Goal: Task Accomplishment & Management: Manage account settings

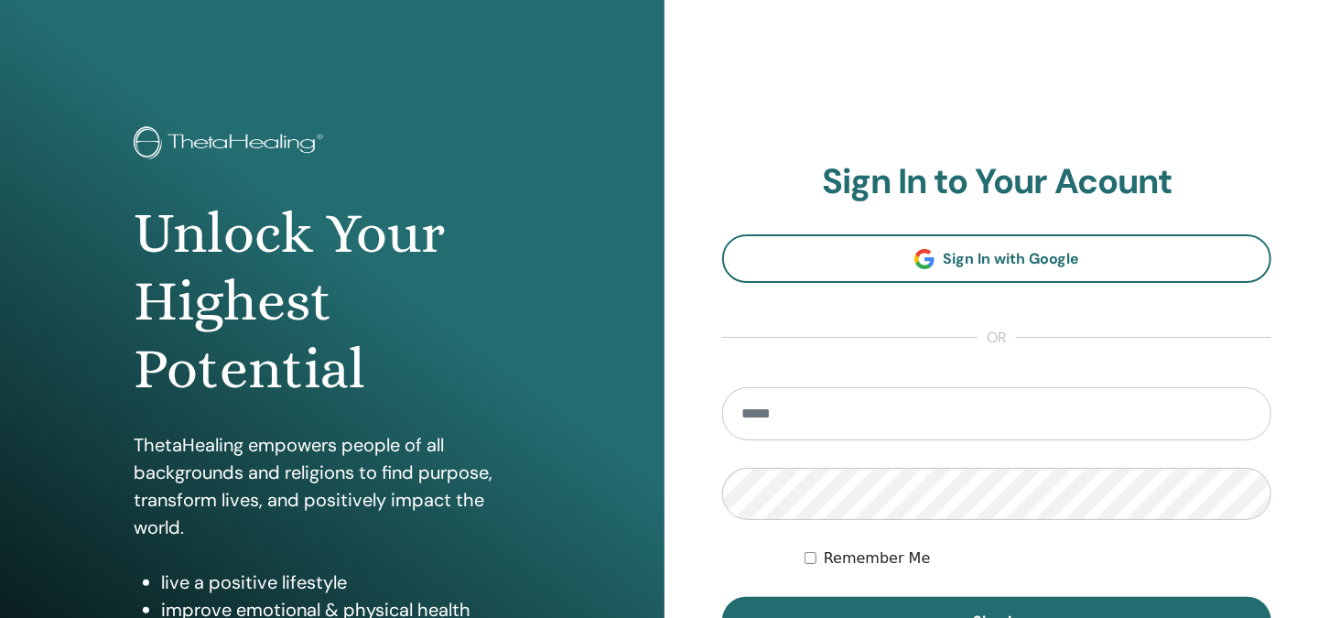
scroll to position [91, 0]
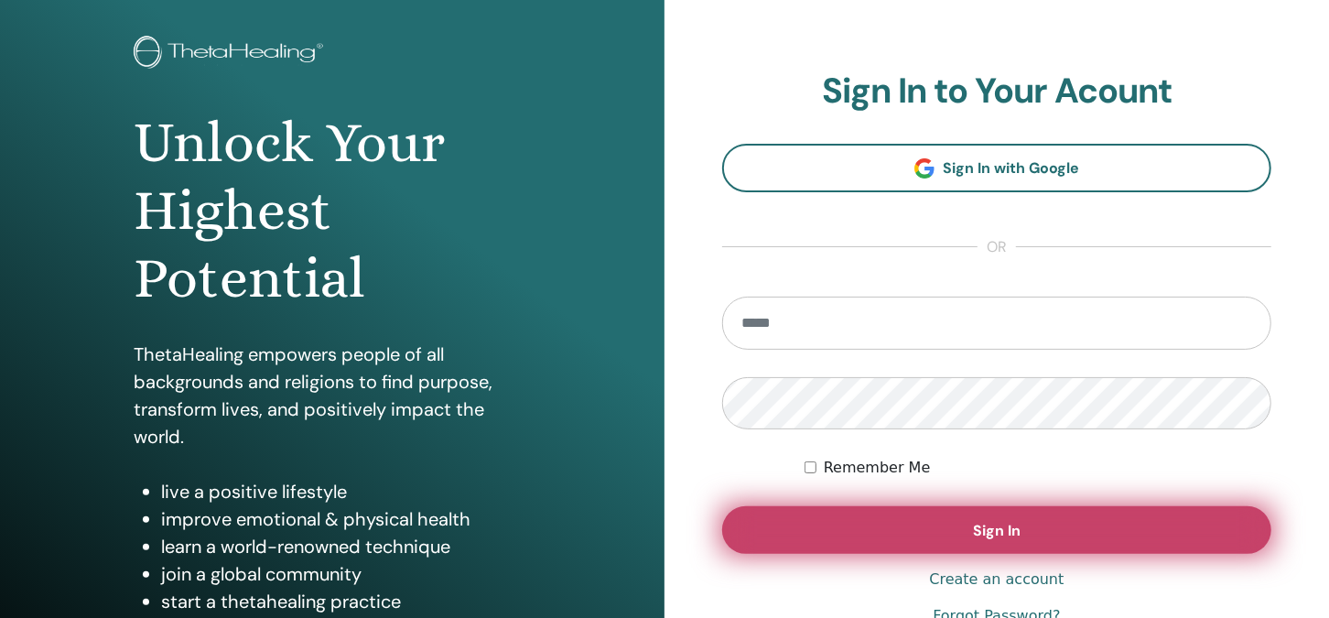
type input "**********"
click at [1005, 526] on span "Sign In" at bounding box center [997, 530] width 48 height 19
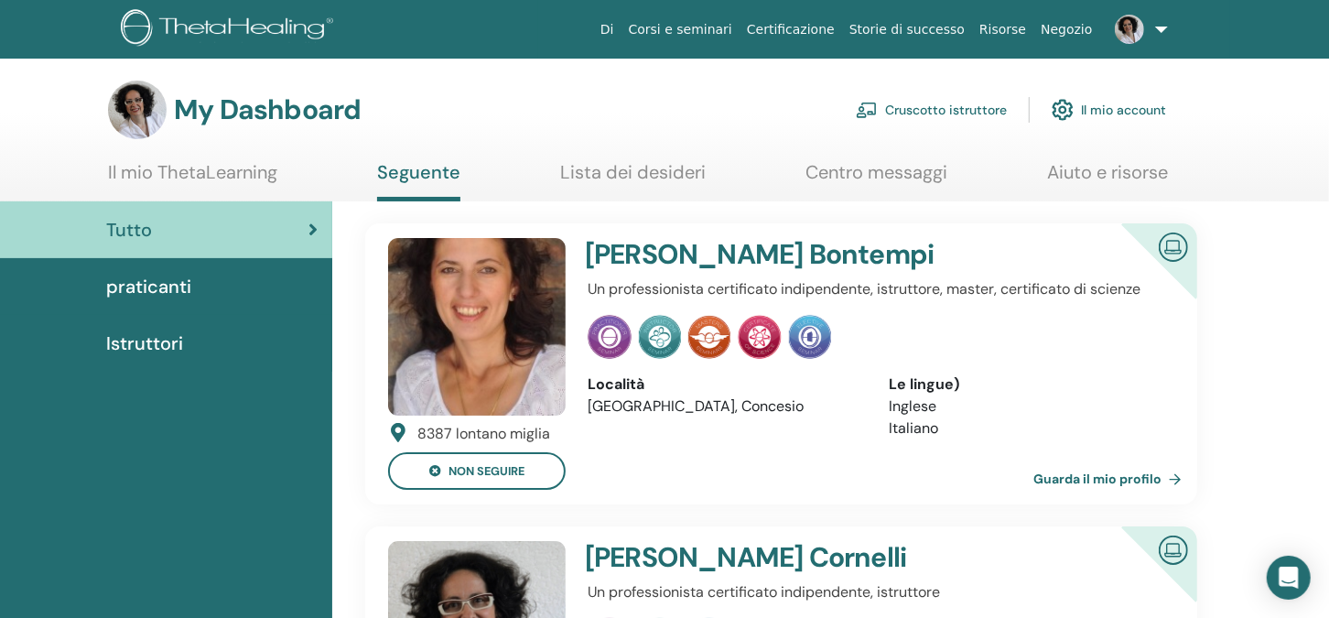
click at [947, 107] on link "Cruscotto istruttore" at bounding box center [931, 110] width 151 height 40
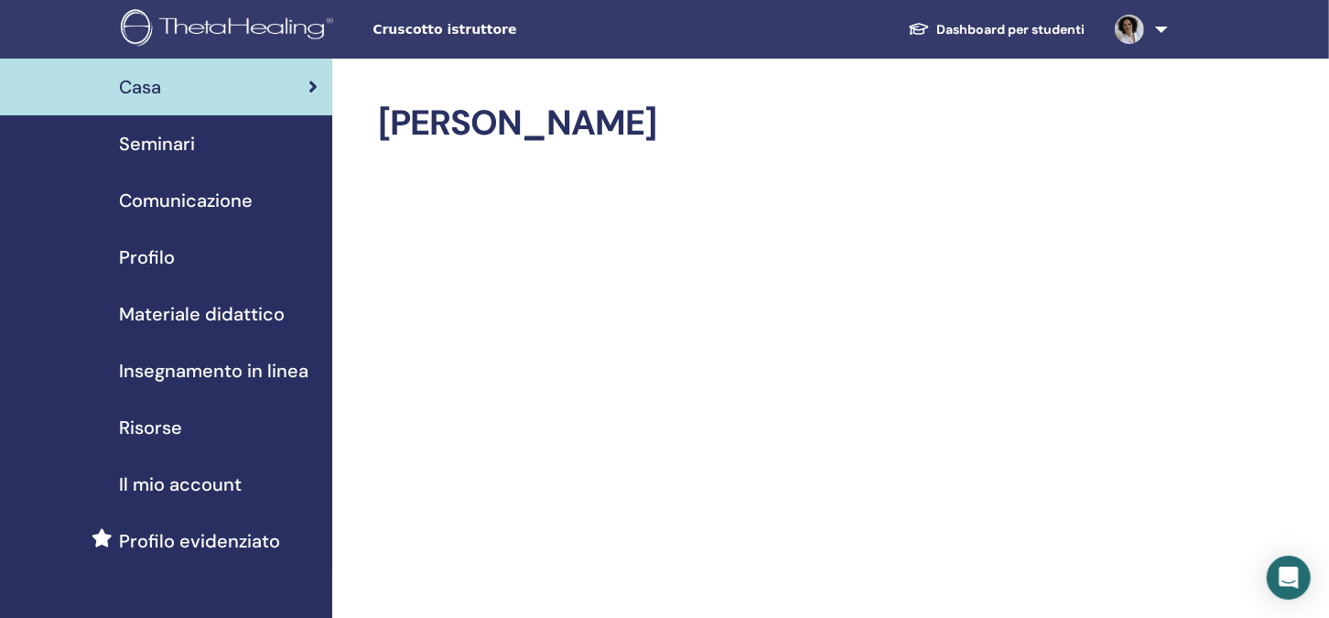
click at [159, 149] on span "Seminari" at bounding box center [157, 143] width 76 height 27
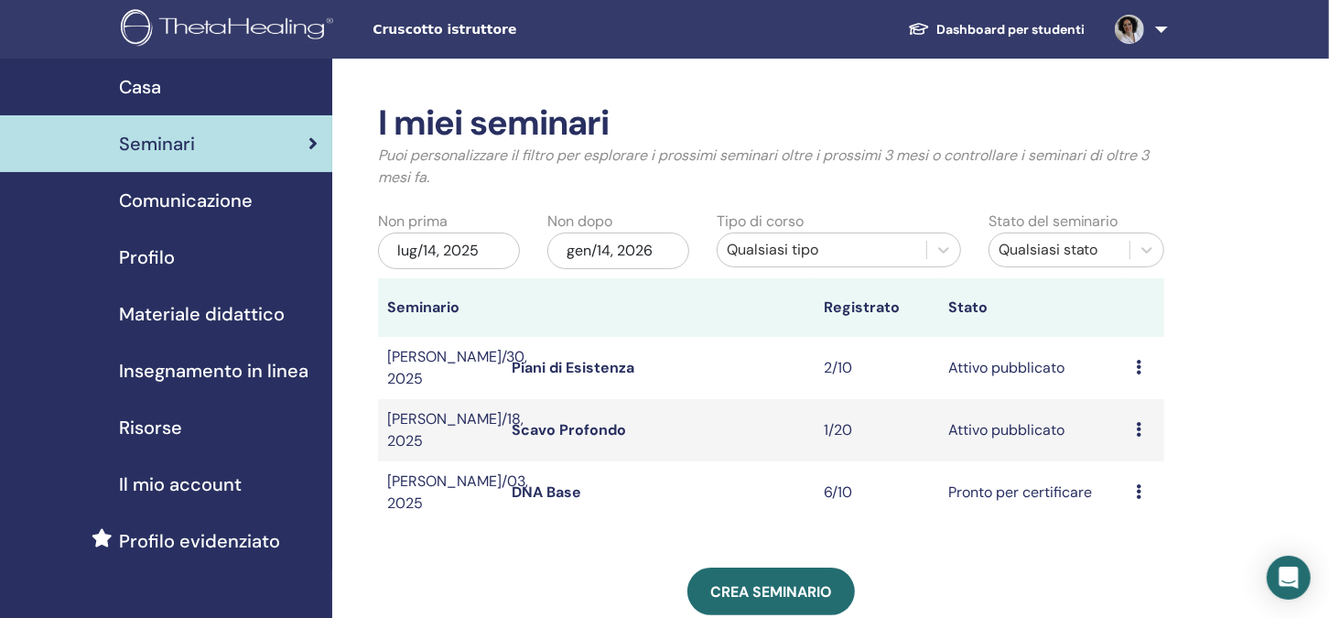
click at [575, 422] on link "Scavo Profondo" at bounding box center [569, 429] width 114 height 19
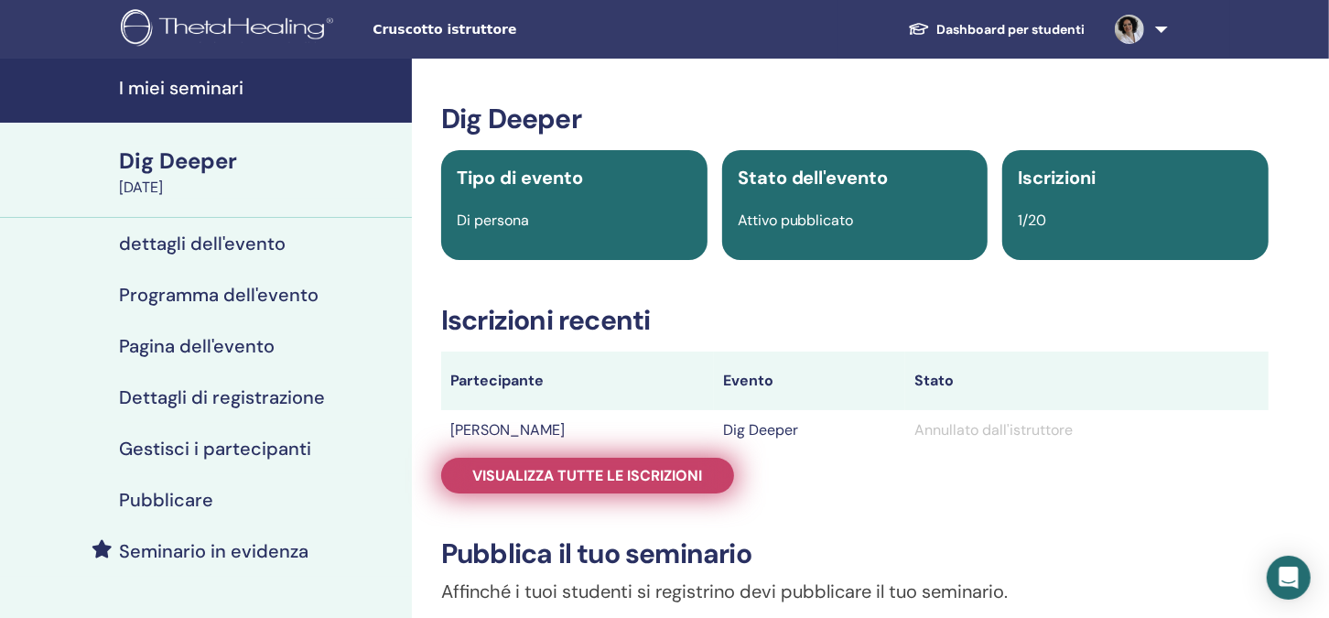
click at [587, 470] on span "Visualizza tutte le iscrizioni" at bounding box center [588, 475] width 230 height 19
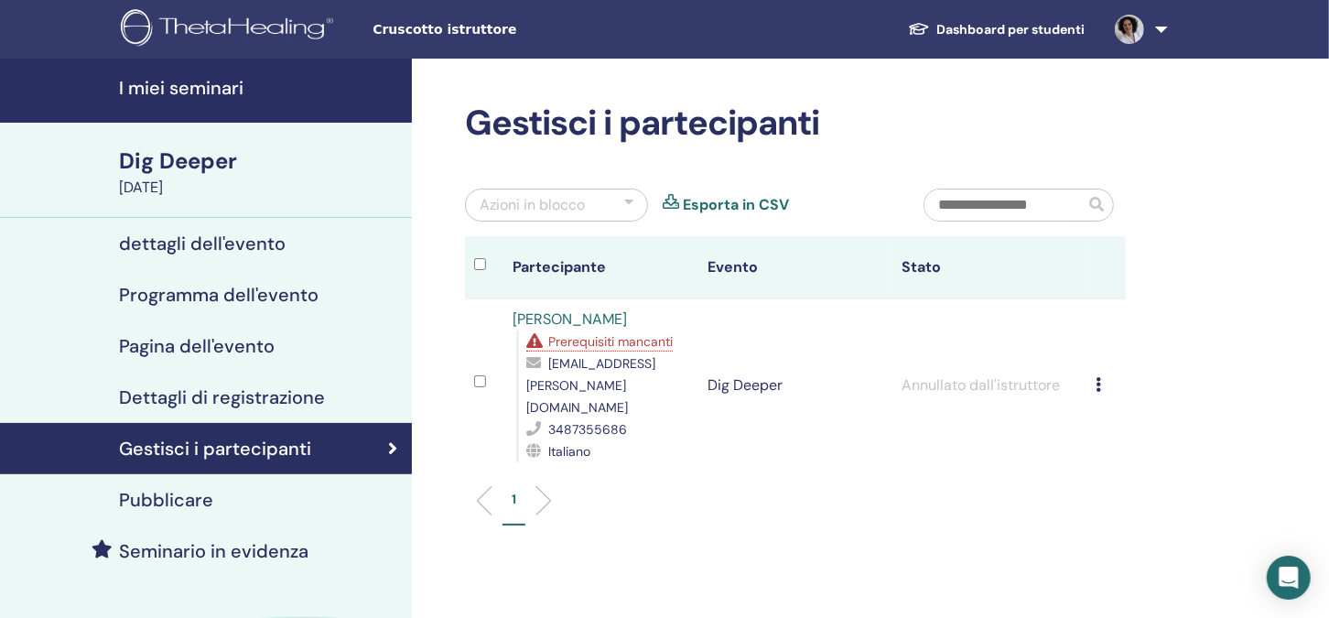
click at [1098, 377] on icon at bounding box center [1098, 384] width 5 height 15
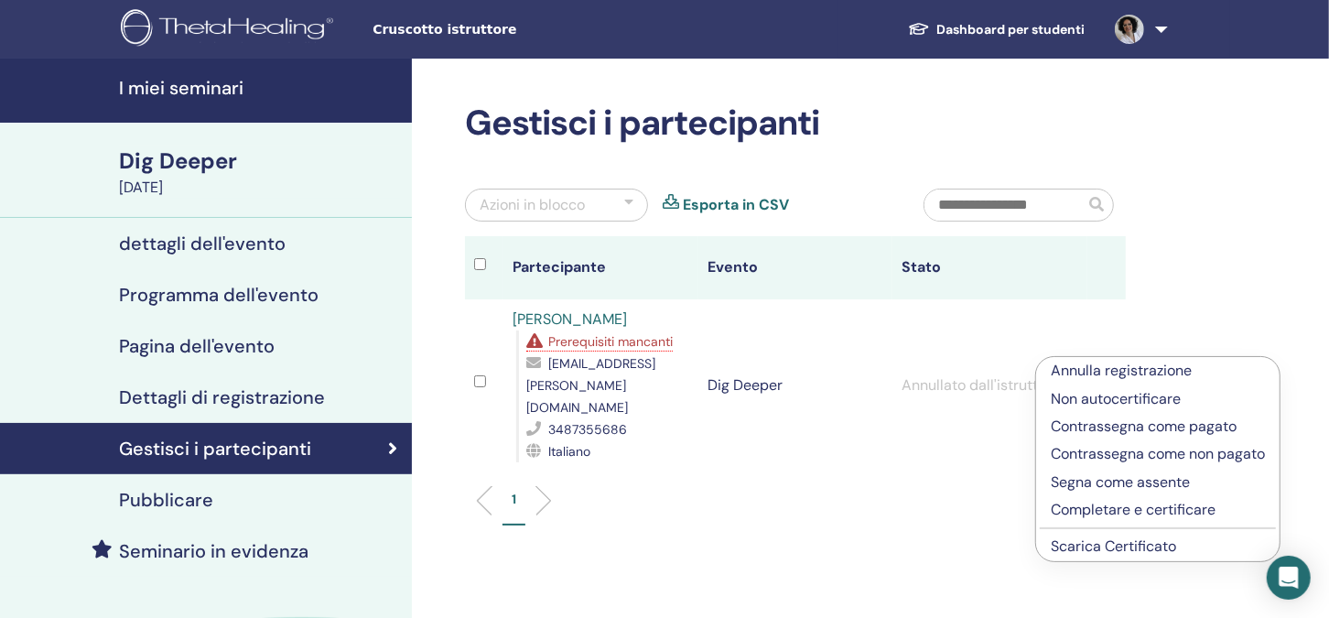
click at [1104, 368] on p "Annulla registrazione" at bounding box center [1158, 371] width 214 height 22
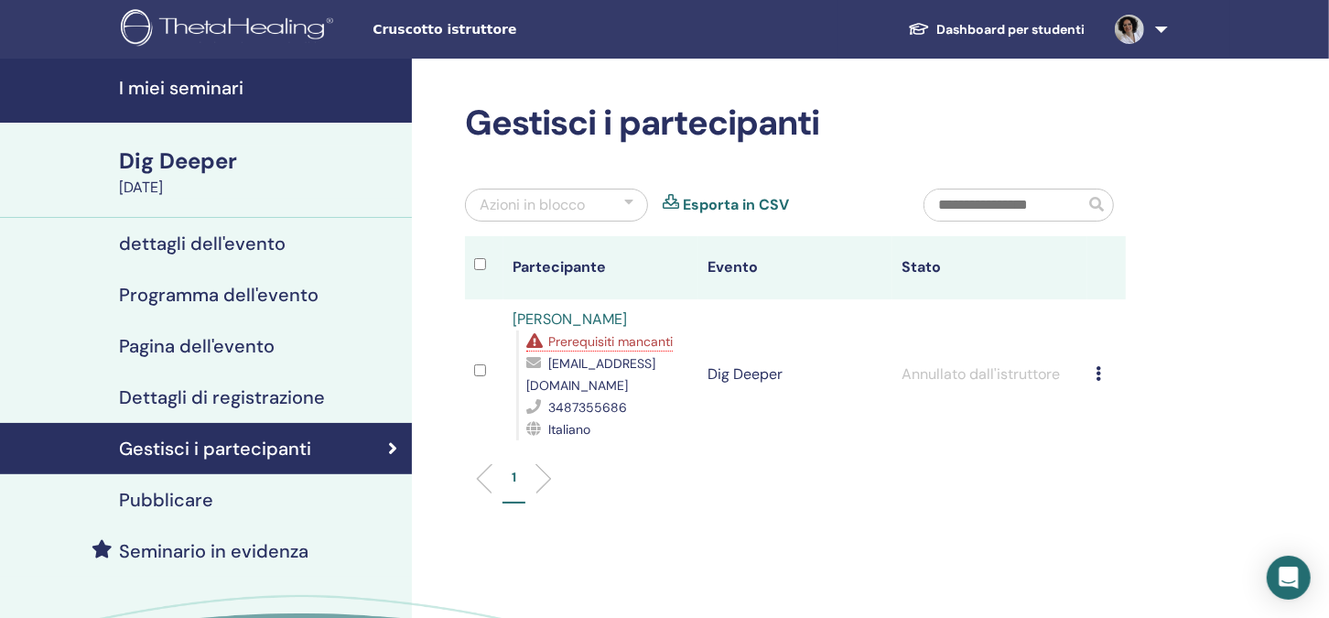
click at [187, 245] on h4 "dettagli dell'evento" at bounding box center [202, 243] width 167 height 22
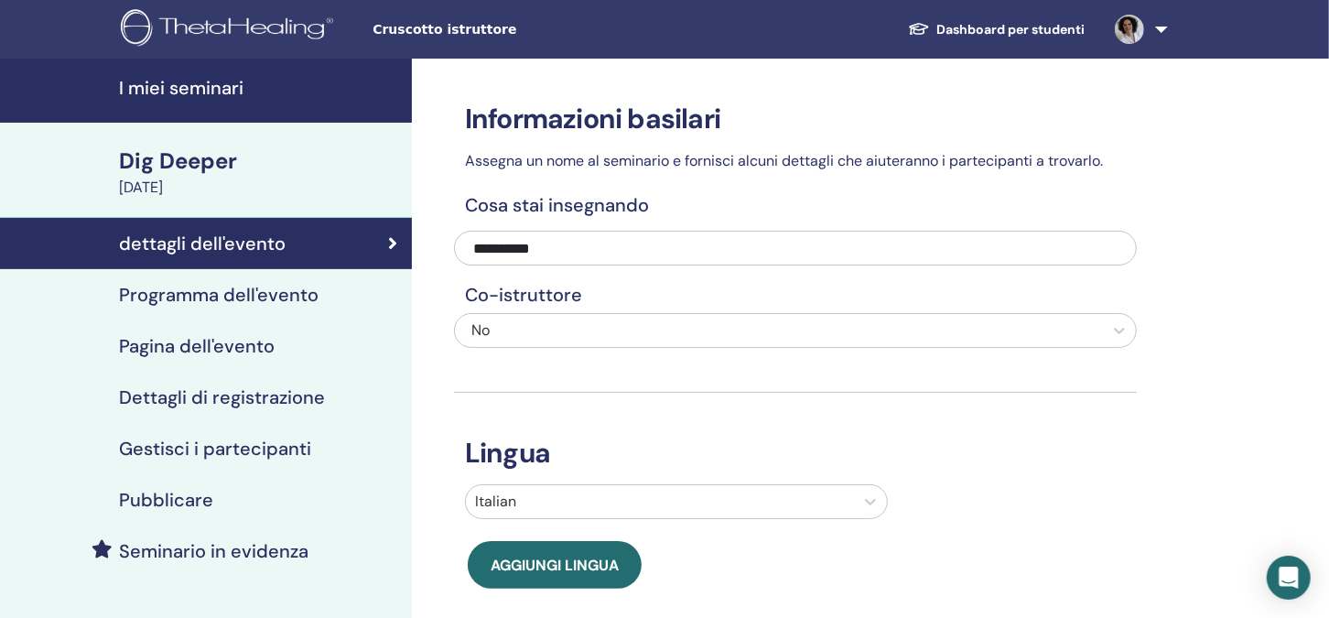
click at [224, 295] on h4 "Programma dell'evento" at bounding box center [218, 295] width 199 height 22
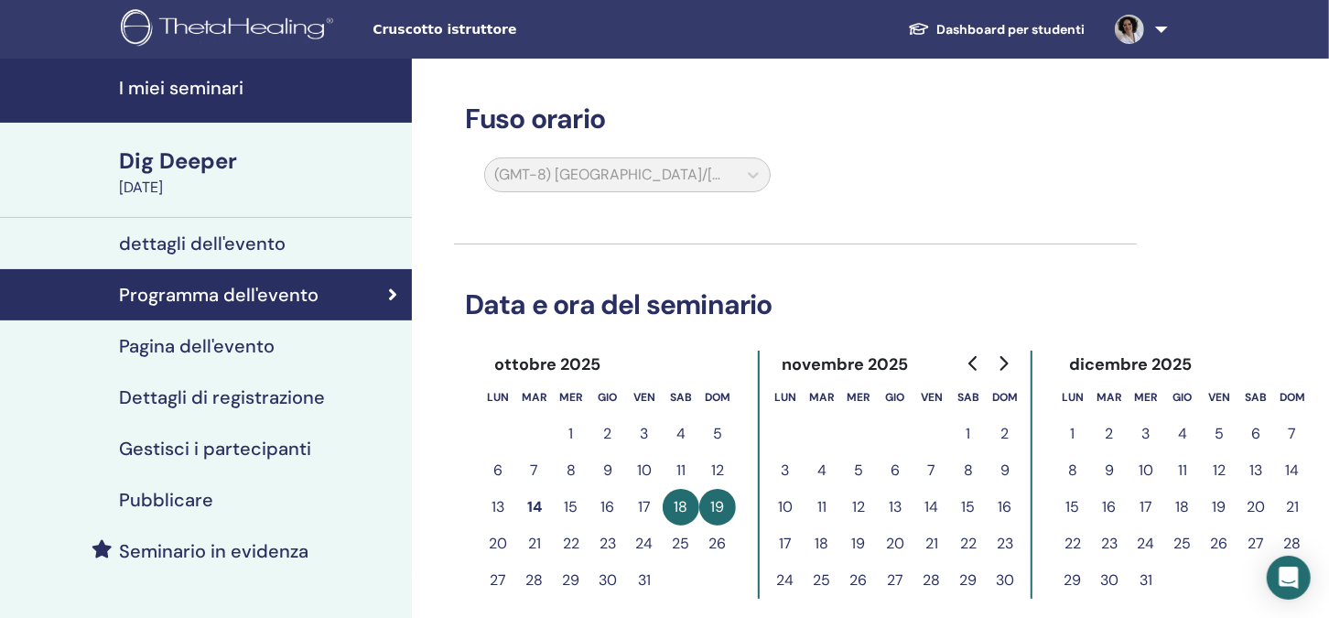
click at [206, 238] on h4 "dettagli dell'evento" at bounding box center [202, 243] width 167 height 22
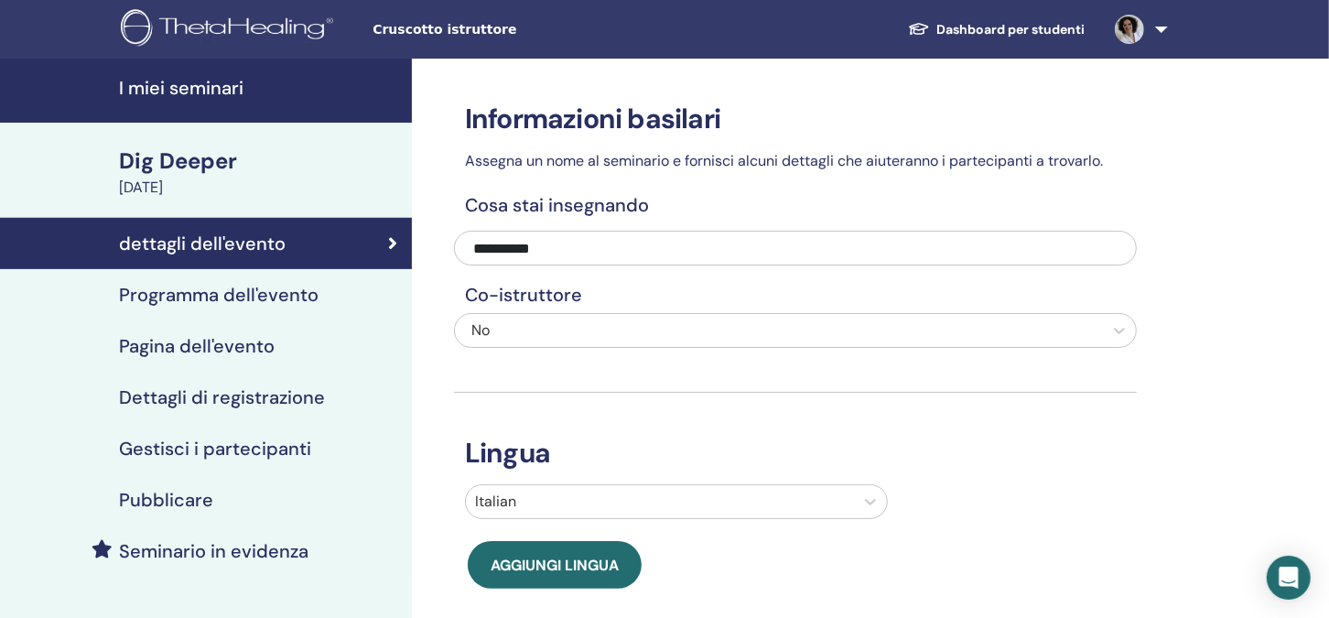
click at [193, 292] on h4 "Programma dell'evento" at bounding box center [218, 295] width 199 height 22
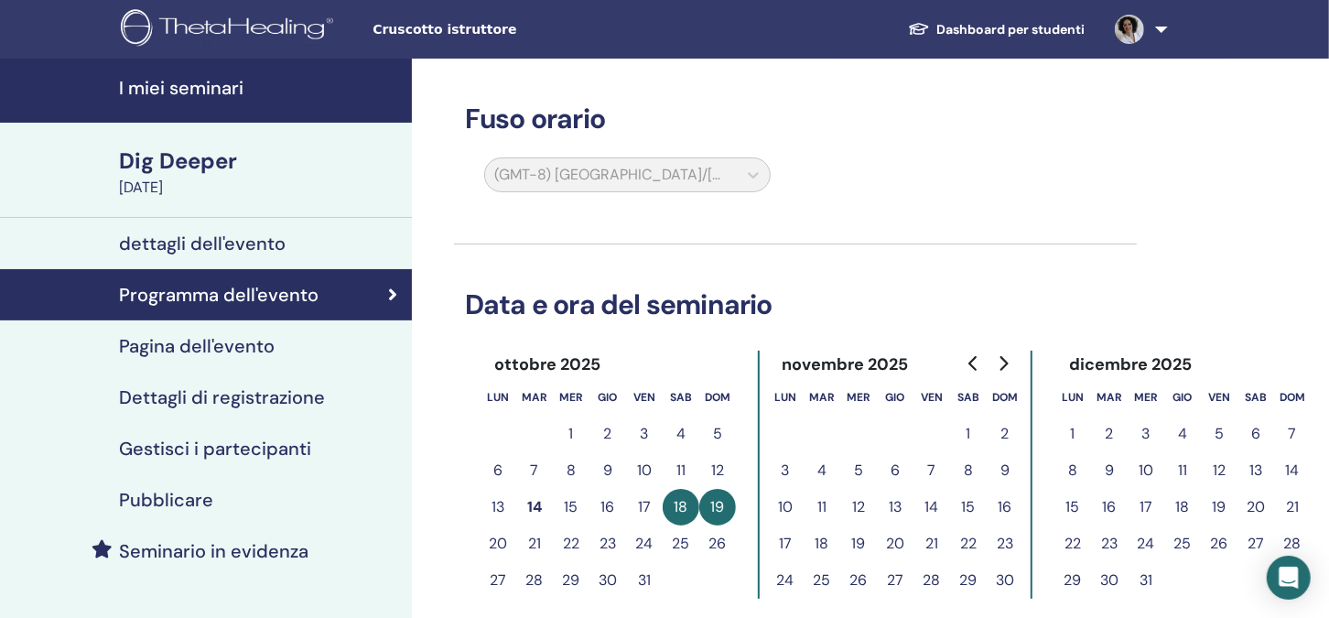
click at [248, 350] on h4 "Pagina dell'evento" at bounding box center [197, 346] width 156 height 22
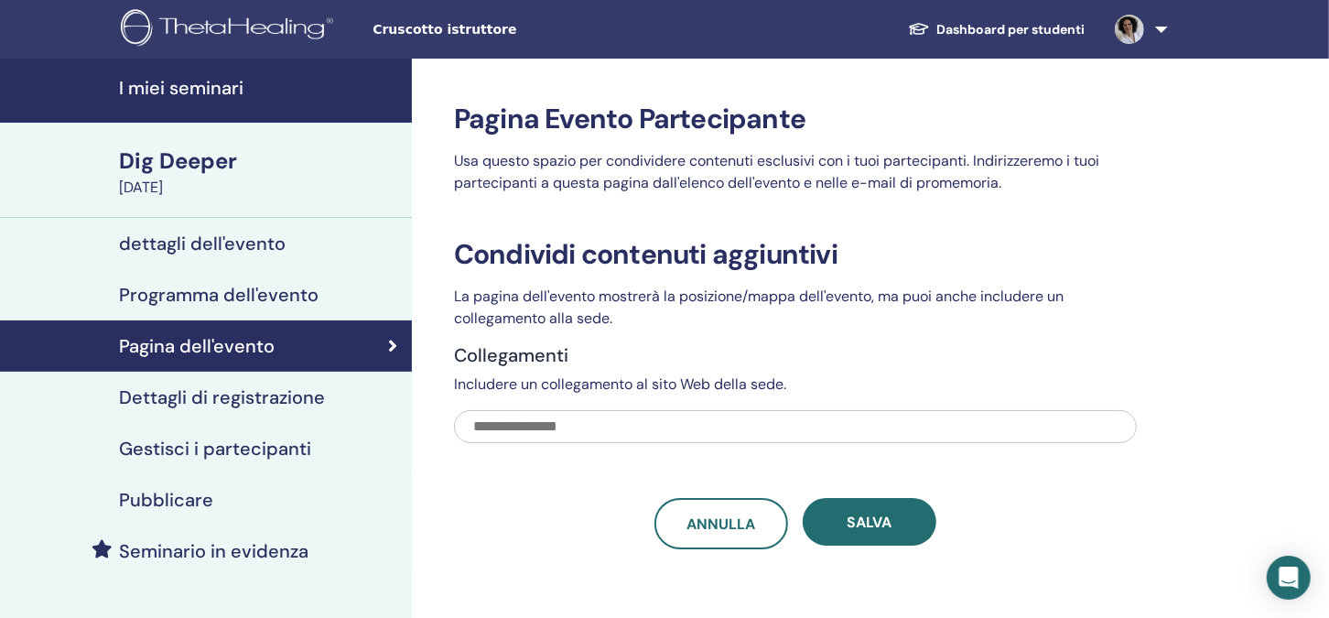
click at [237, 401] on h4 "Dettagli di registrazione" at bounding box center [222, 397] width 206 height 22
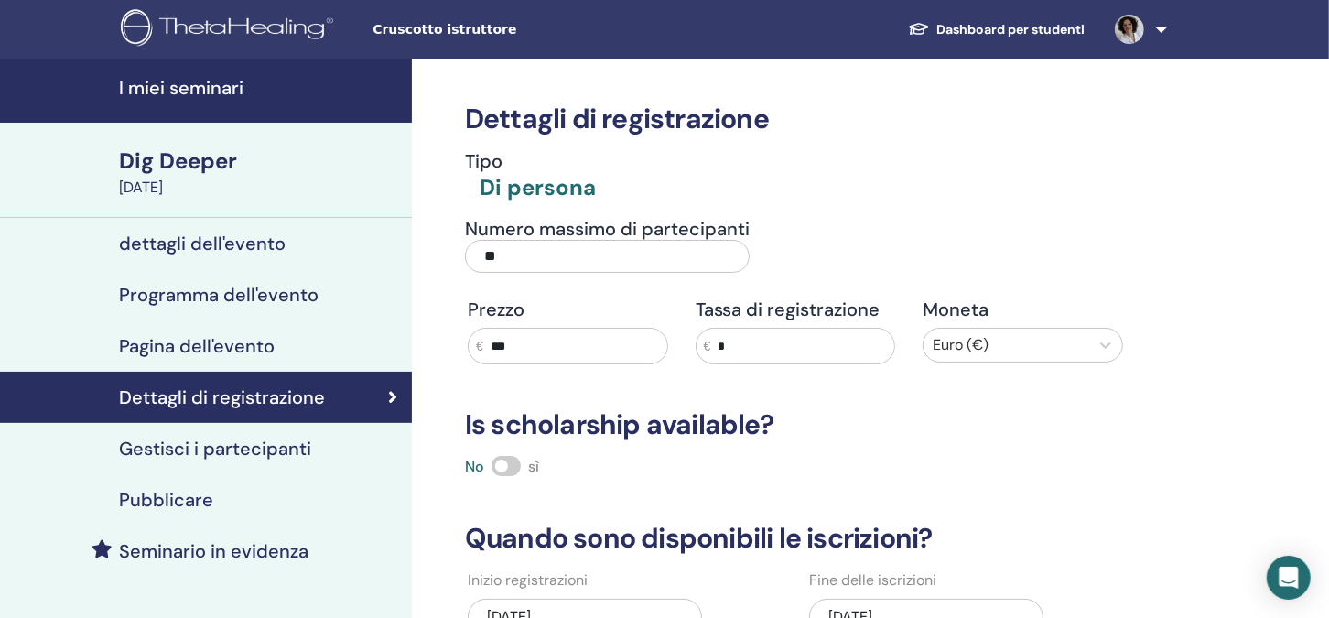
click at [202, 458] on h4 "Gestisci i partecipanti" at bounding box center [215, 448] width 192 height 22
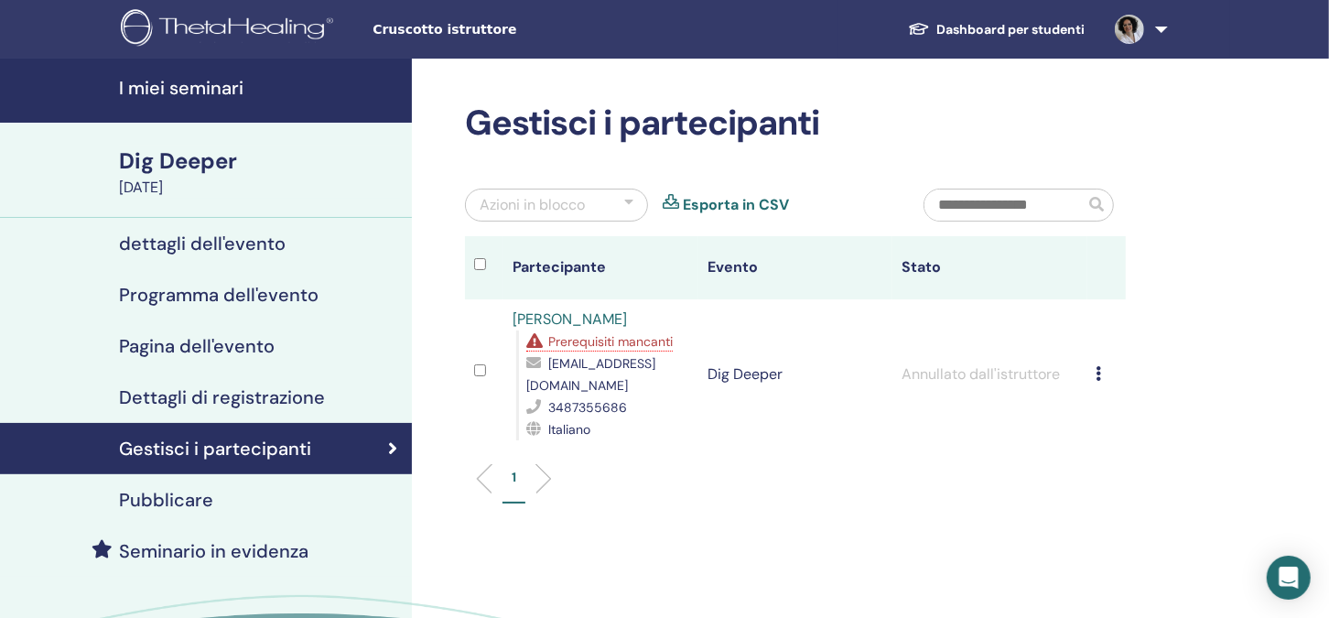
click at [184, 496] on h4 "Pubblicare" at bounding box center [166, 500] width 94 height 22
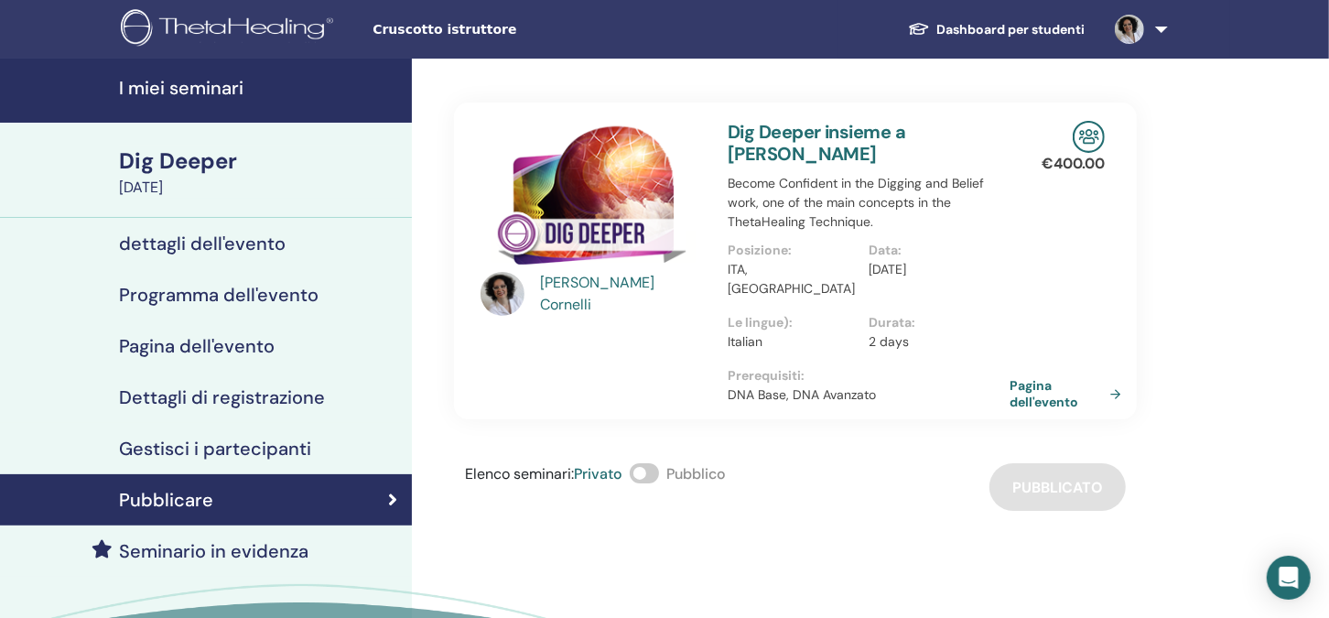
click at [650, 463] on span at bounding box center [644, 473] width 29 height 20
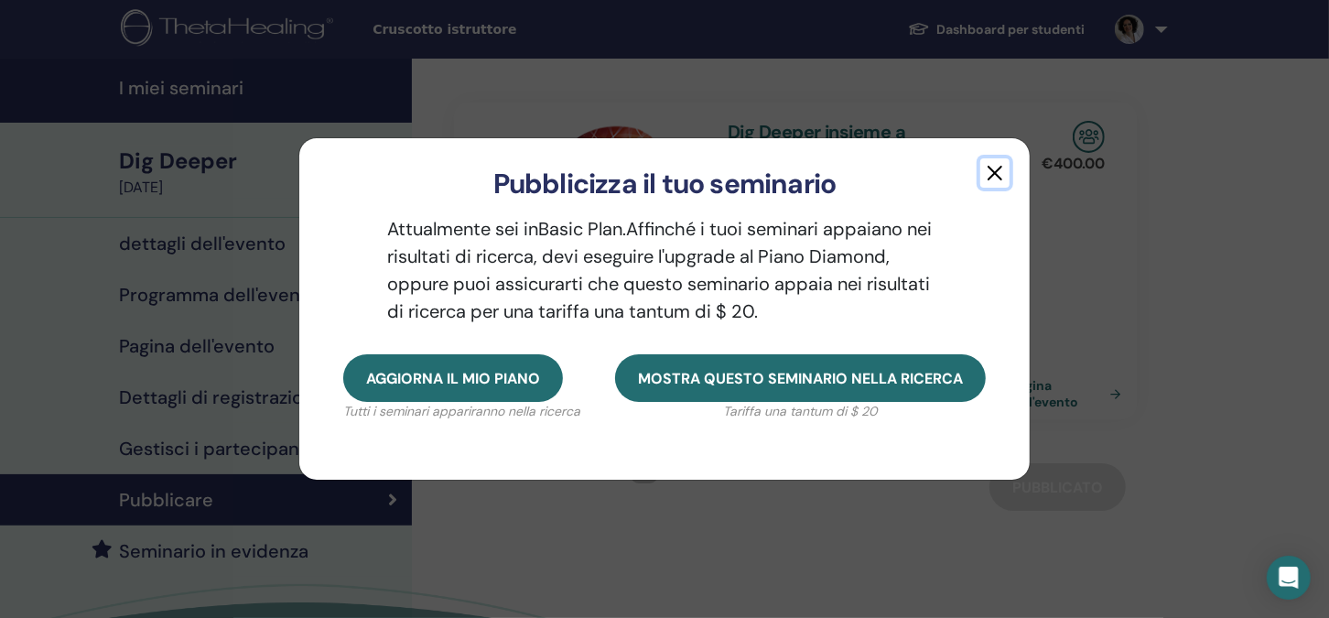
click at [993, 175] on button "button" at bounding box center [994, 172] width 29 height 29
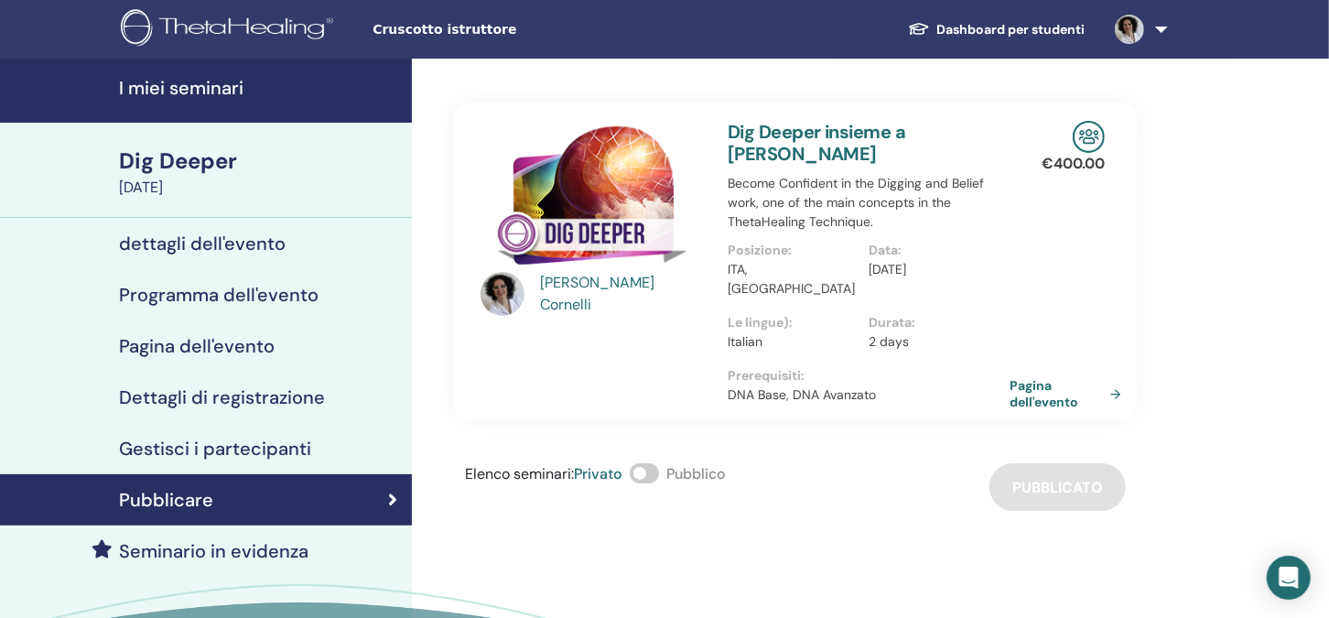
click at [1053, 468] on div "Elenco seminari : Privato Pubblico Pubblicato" at bounding box center [795, 487] width 683 height 48
click at [1044, 463] on div "Elenco seminari : Privato Pubblico Pubblicato" at bounding box center [795, 487] width 683 height 48
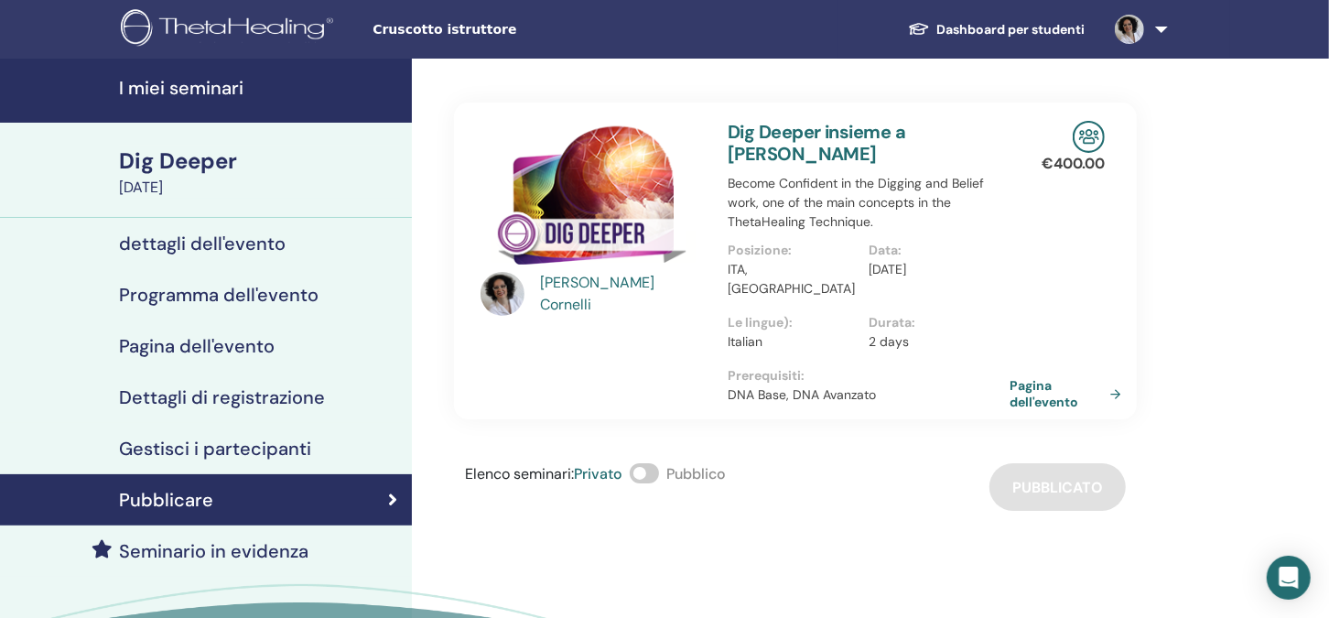
click at [197, 449] on h4 "Gestisci i partecipanti" at bounding box center [215, 448] width 192 height 22
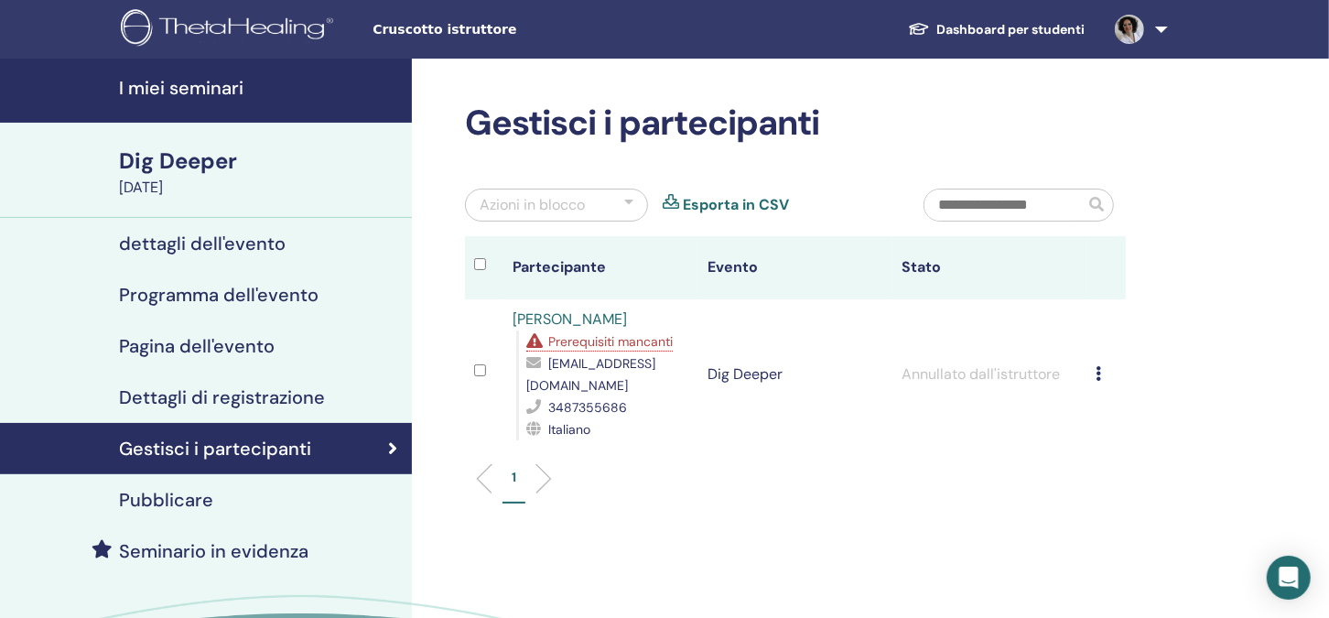
click at [204, 496] on h4 "Pubblicare" at bounding box center [166, 500] width 94 height 22
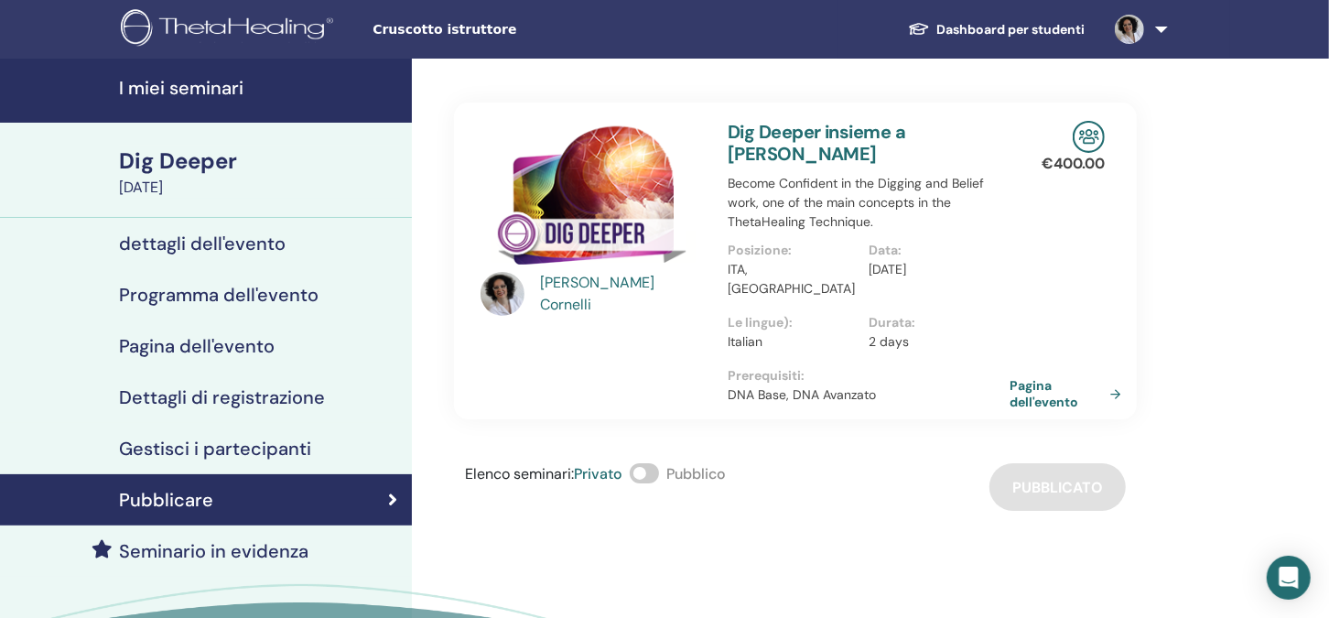
click at [648, 463] on span at bounding box center [644, 473] width 29 height 20
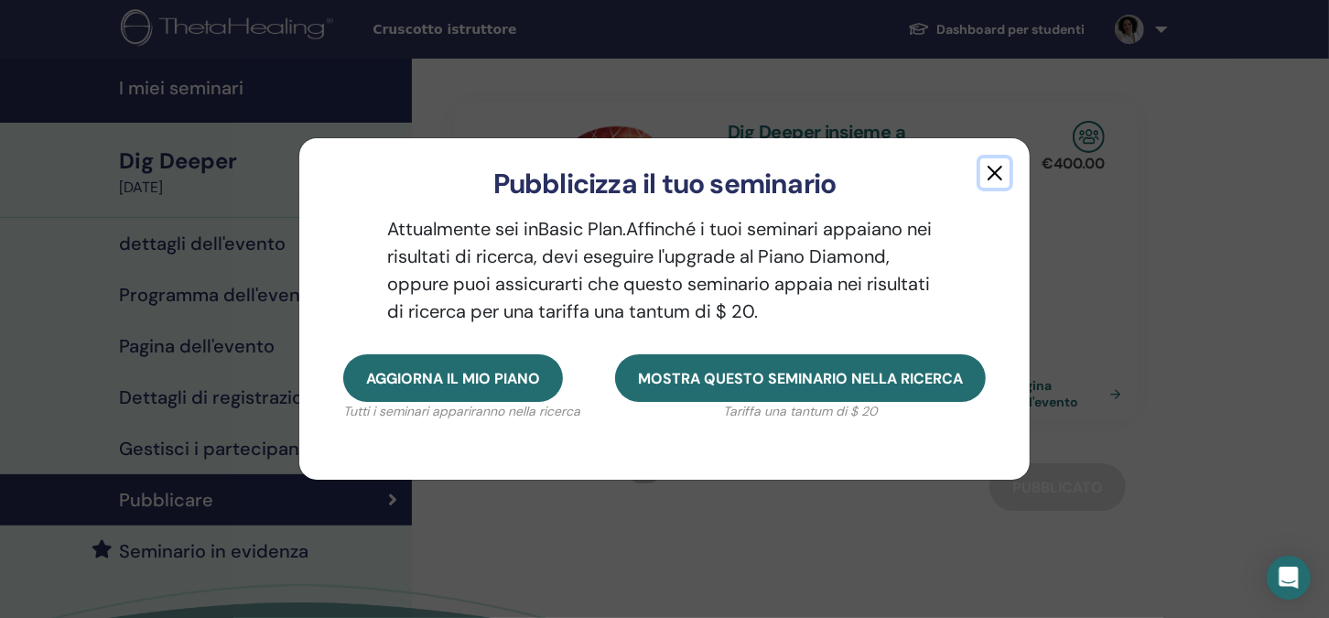
click at [992, 167] on button "button" at bounding box center [994, 172] width 29 height 29
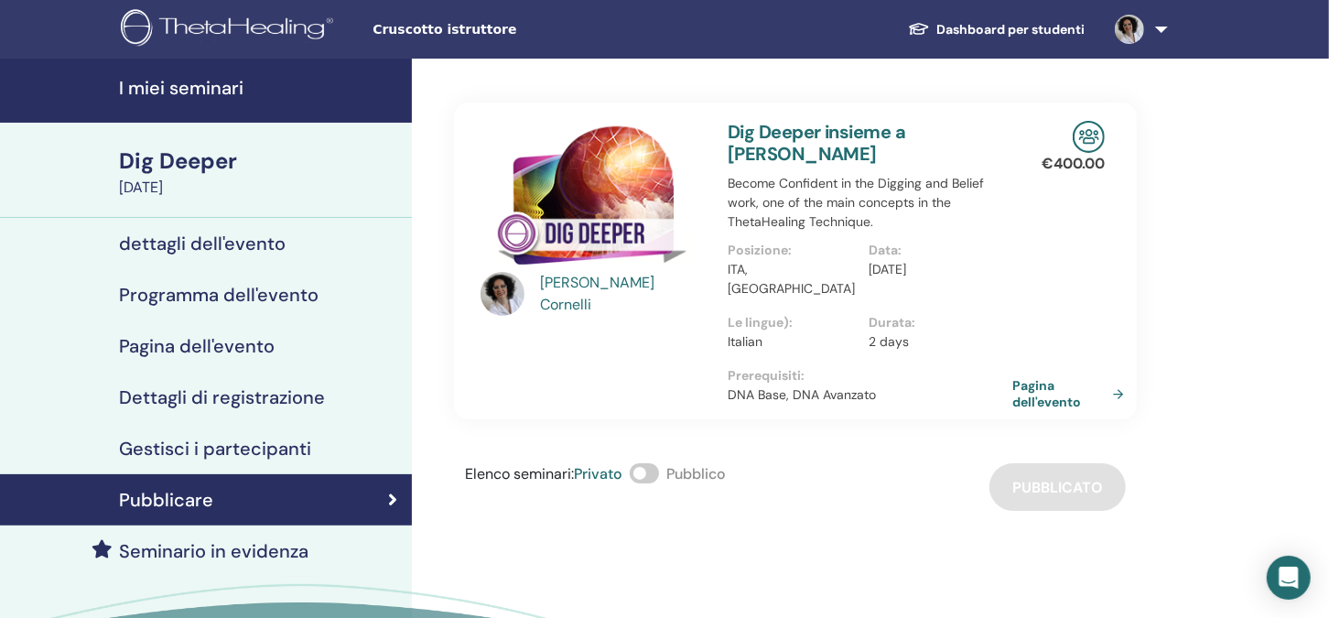
click at [1043, 377] on link "Pagina dell'evento" at bounding box center [1071, 393] width 119 height 33
click at [1070, 470] on div "Elenco seminari : Privato Pubblico Pubblicato" at bounding box center [795, 487] width 683 height 48
click at [1070, 469] on div "Elenco seminari : Privato Pubblico Pubblicato" at bounding box center [795, 487] width 683 height 48
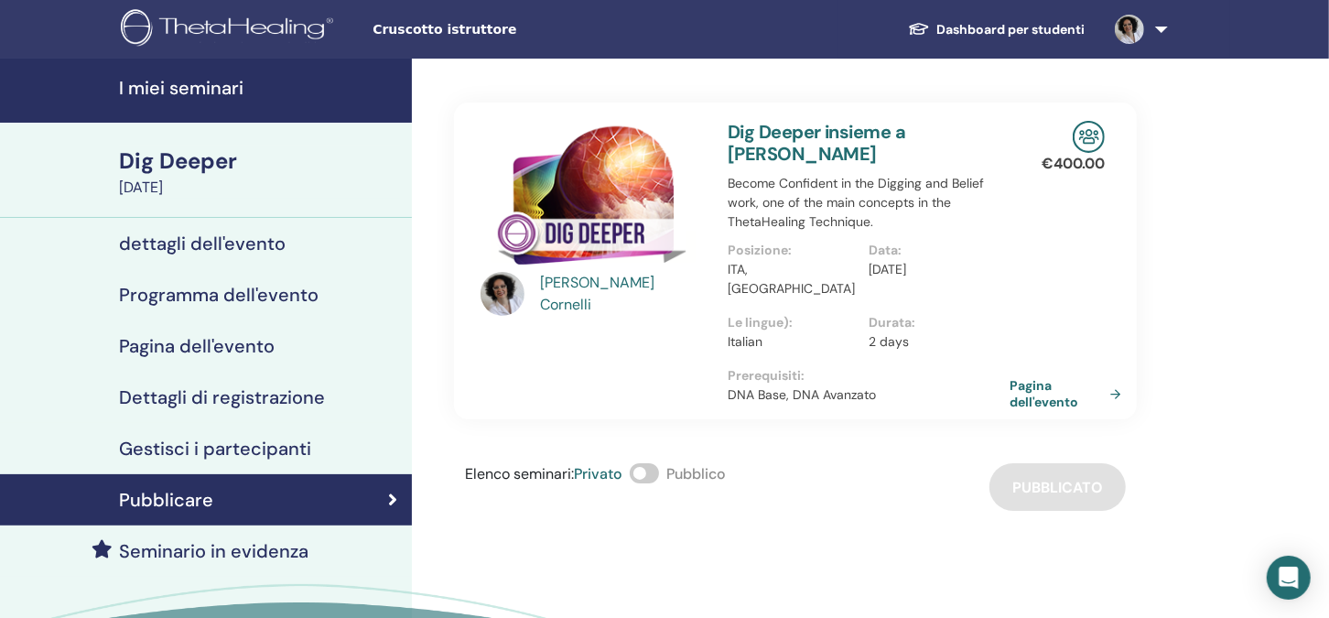
click at [177, 167] on div "Dig Deeper" at bounding box center [260, 161] width 282 height 31
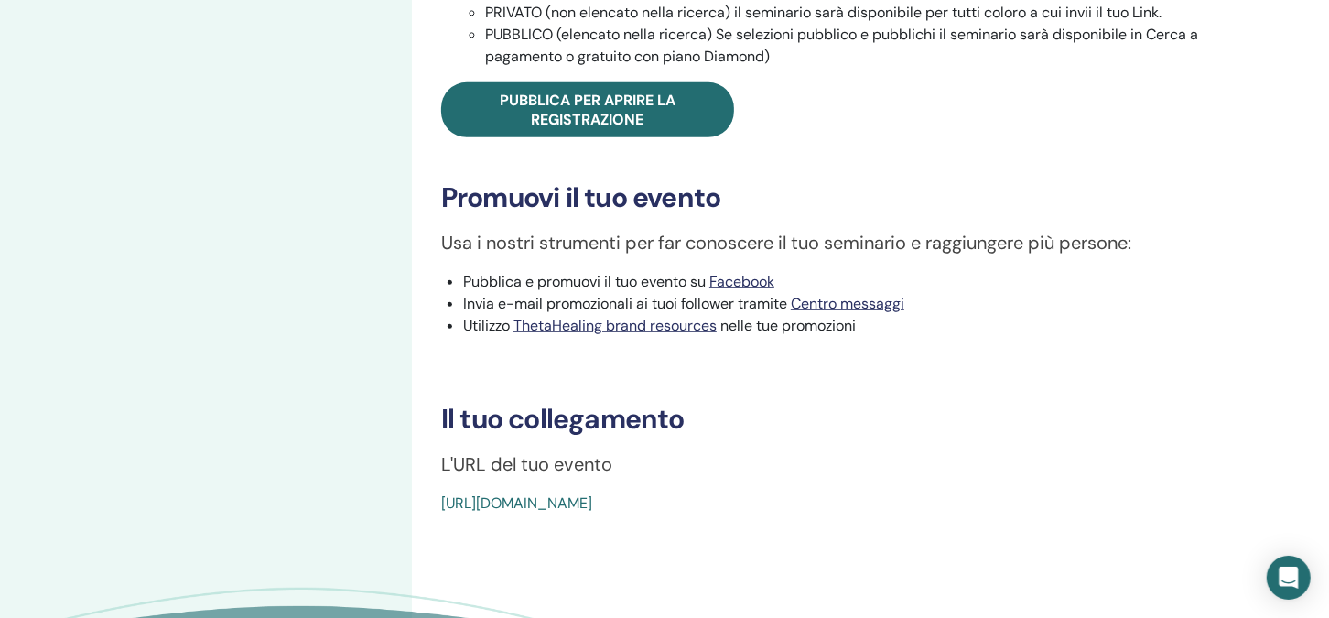
scroll to position [548, 0]
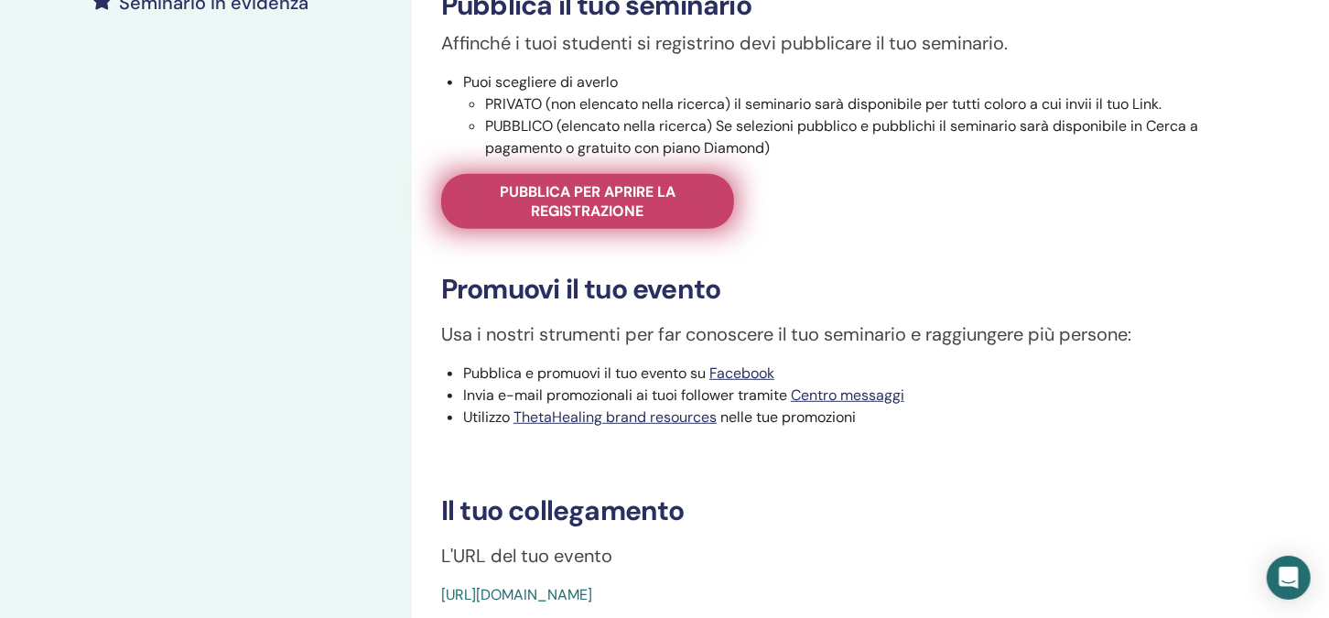
click at [590, 191] on span "Pubblica per aprire la registrazione" at bounding box center [587, 201] width 247 height 38
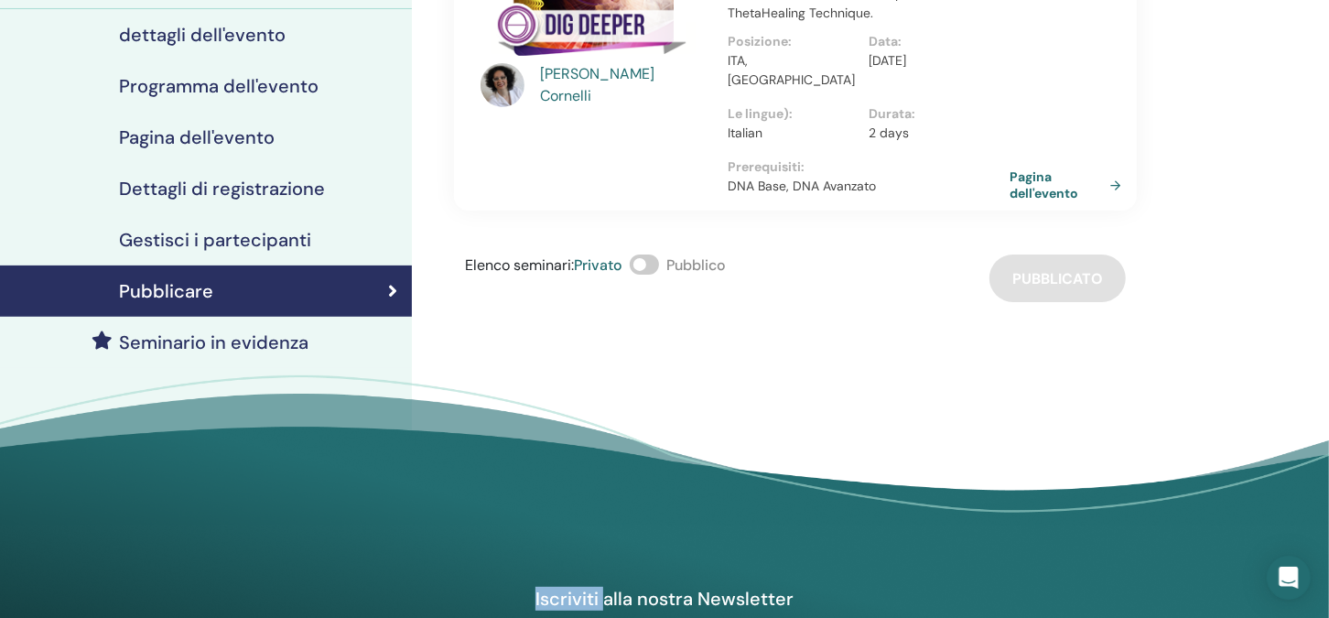
scroll to position [91, 0]
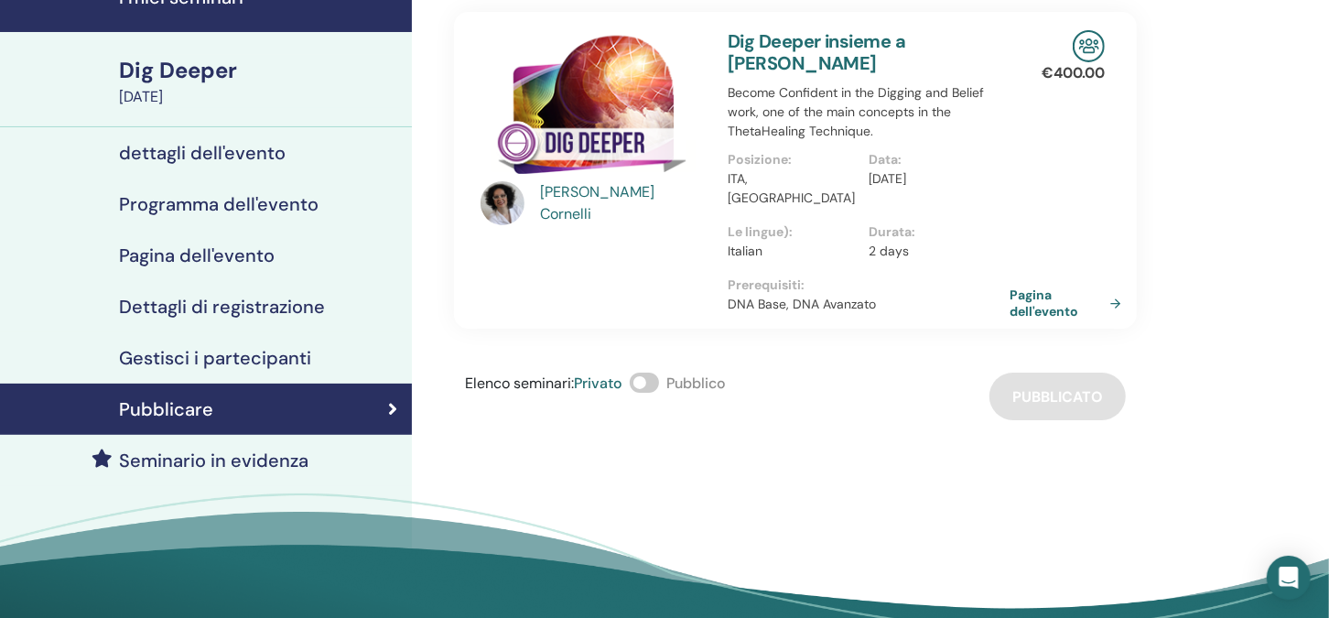
click at [171, 65] on div "Dig Deeper" at bounding box center [260, 70] width 282 height 31
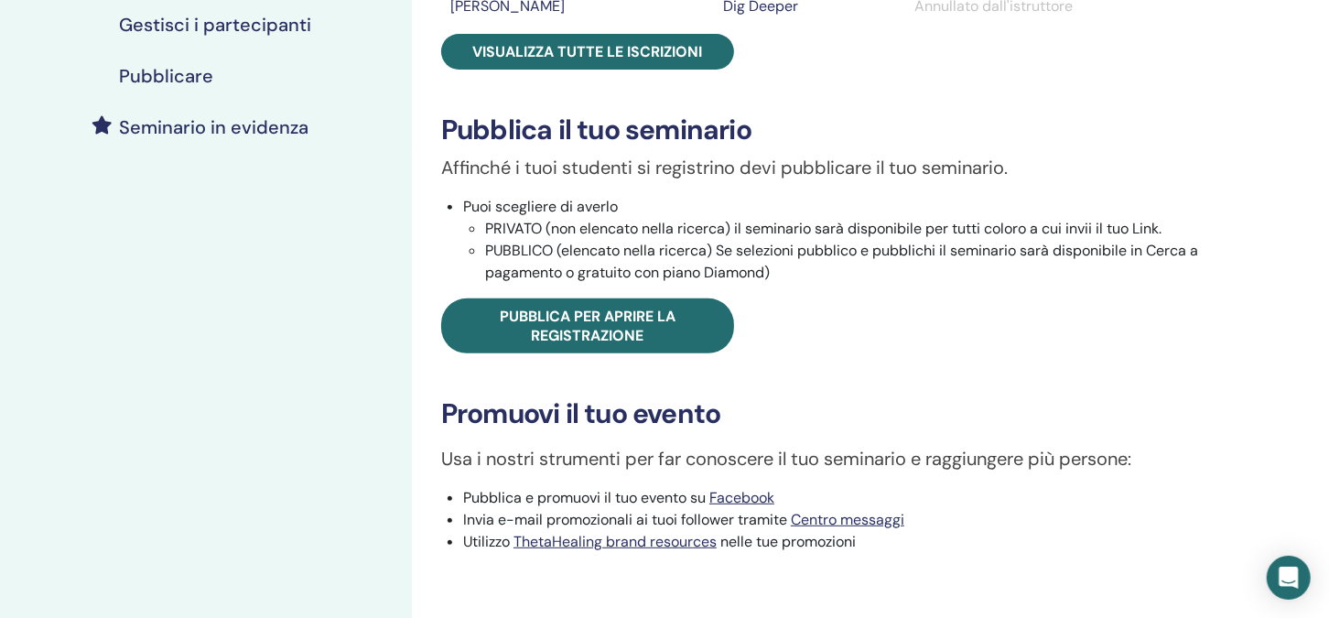
scroll to position [457, 0]
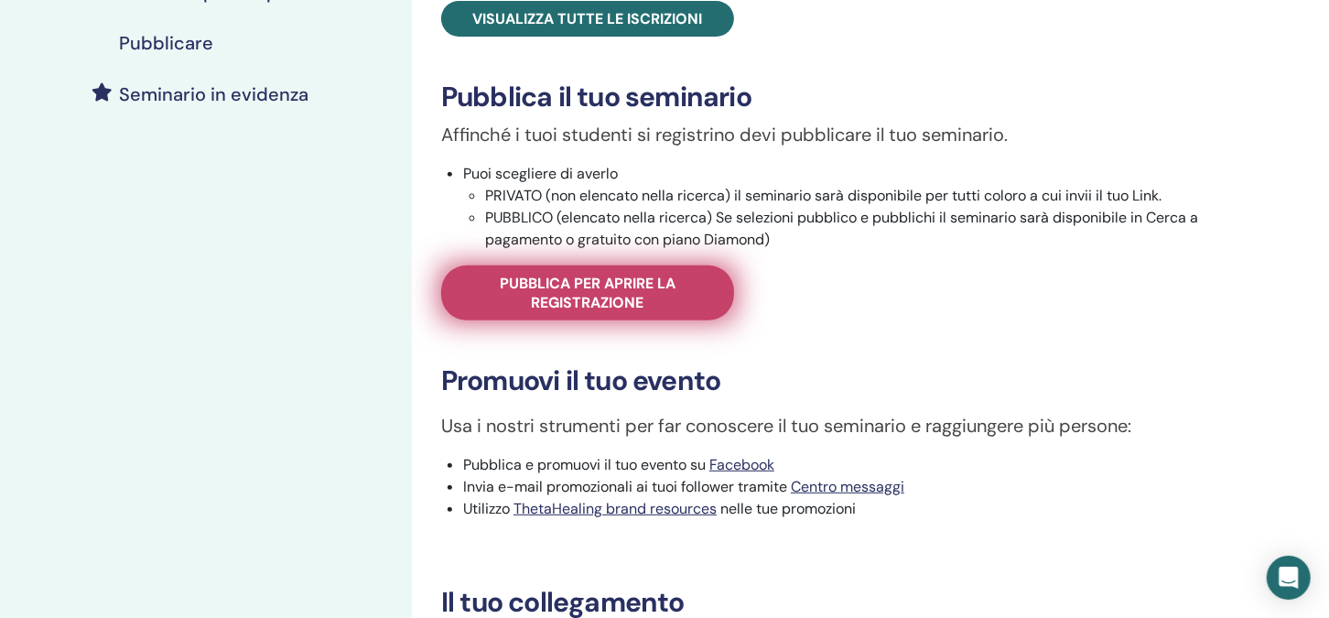
click at [598, 299] on span "Pubblica per aprire la registrazione" at bounding box center [587, 293] width 247 height 38
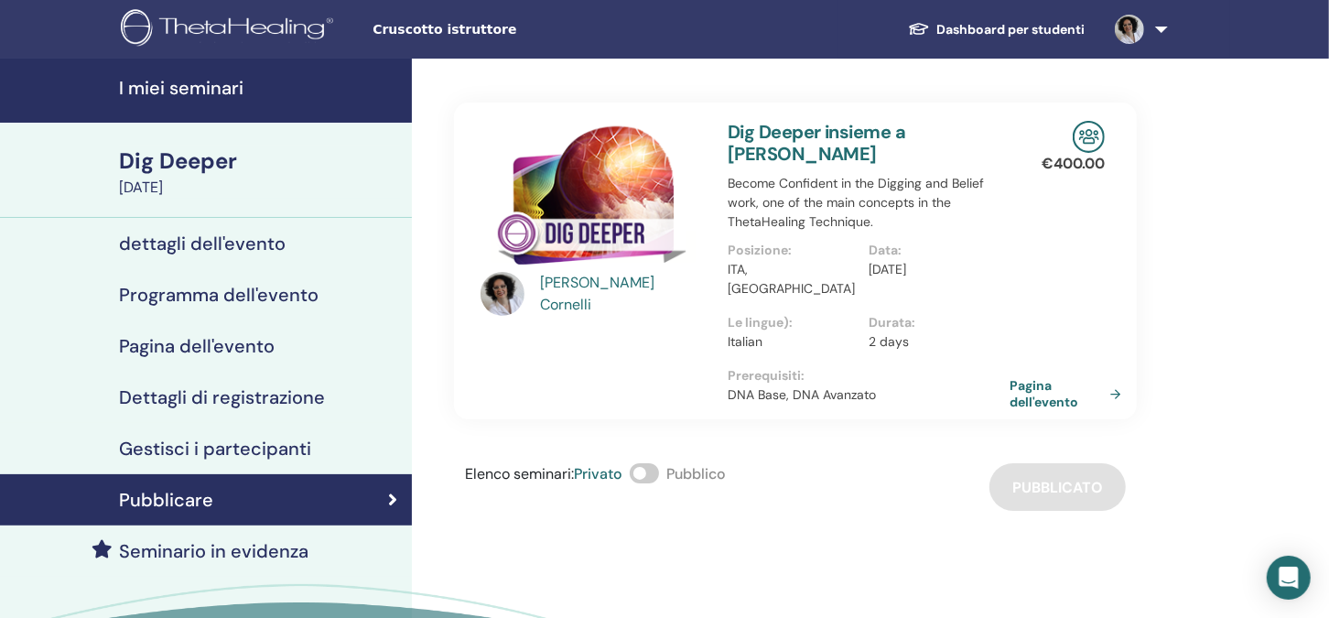
click at [652, 463] on span at bounding box center [644, 473] width 29 height 20
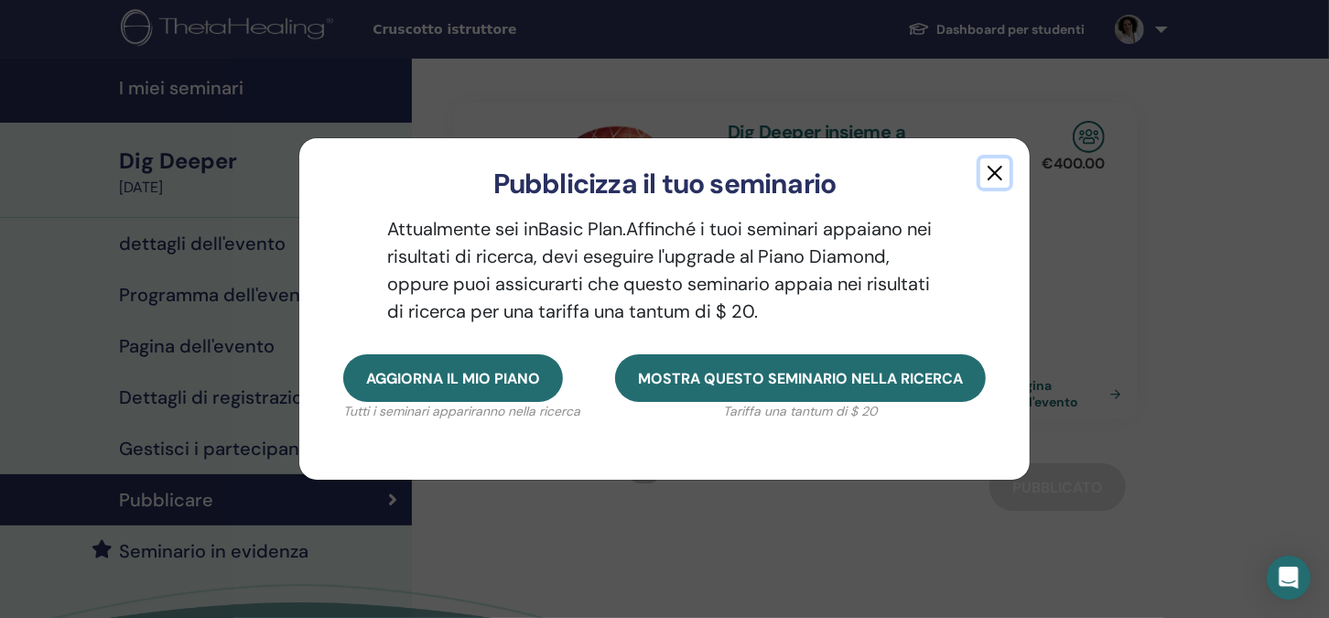
click at [1007, 174] on button "button" at bounding box center [994, 172] width 29 height 29
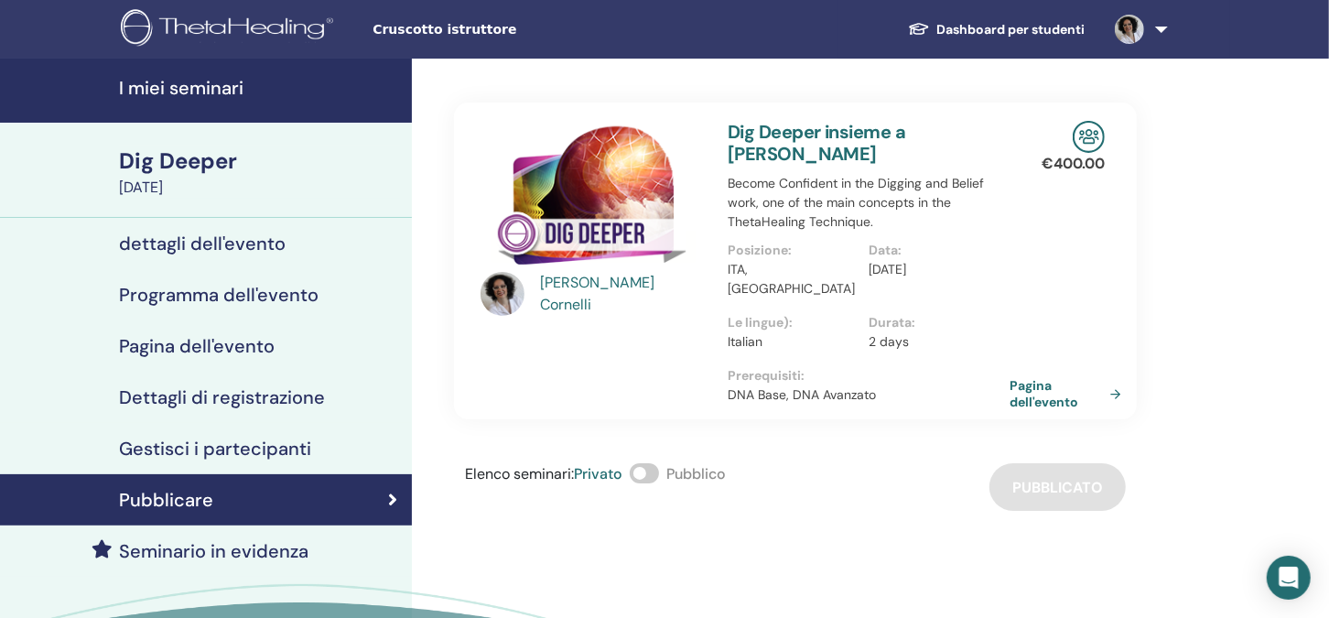
click at [176, 243] on h4 "dettagli dell'evento" at bounding box center [202, 243] width 167 height 22
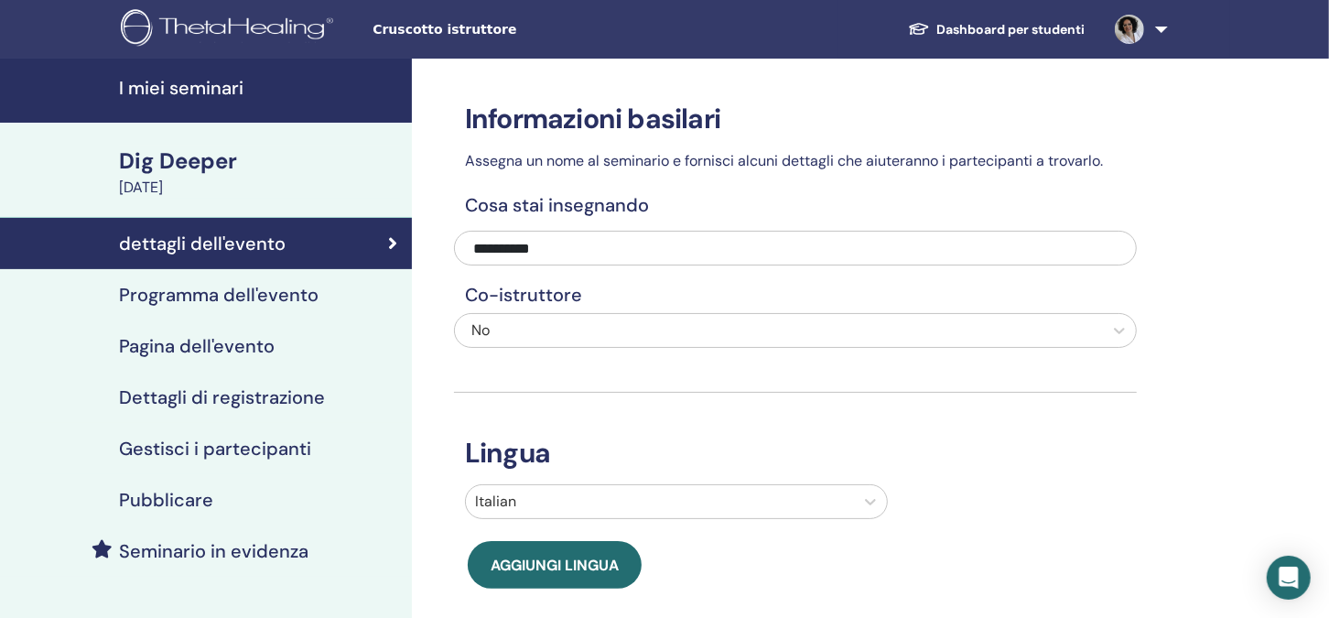
click at [247, 297] on h4 "Programma dell'evento" at bounding box center [218, 295] width 199 height 22
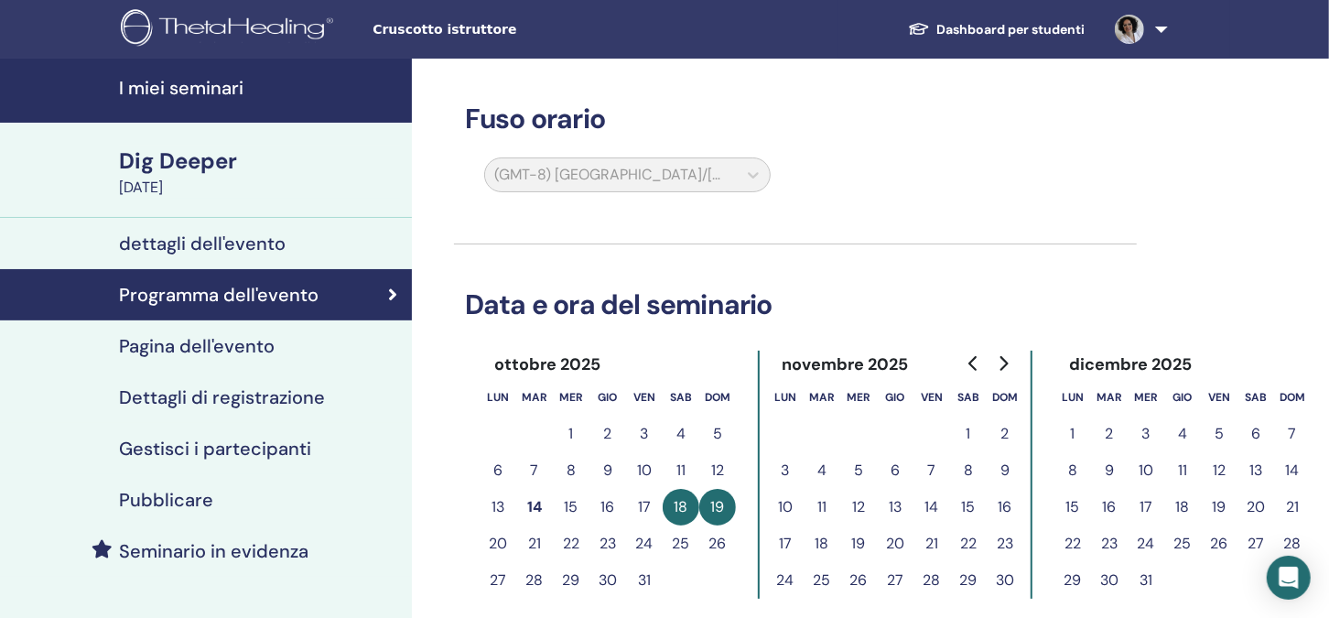
click at [240, 347] on h4 "Pagina dell'evento" at bounding box center [197, 346] width 156 height 22
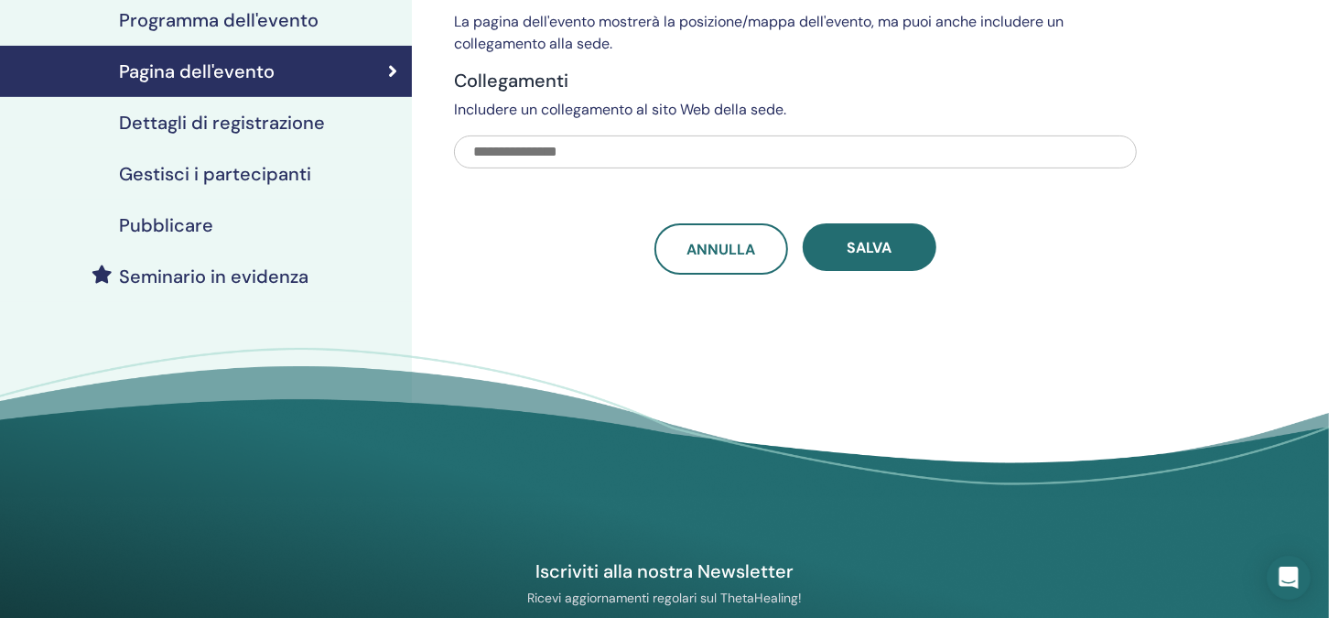
scroll to position [182, 0]
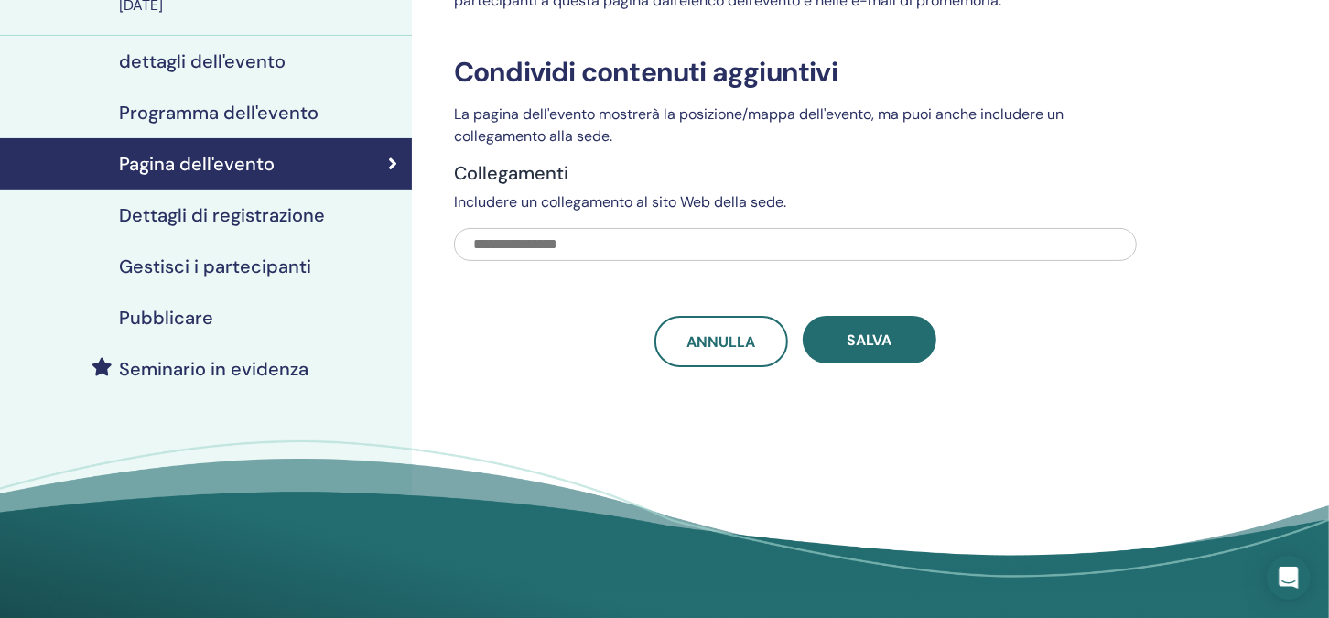
click at [189, 221] on h4 "Dettagli di registrazione" at bounding box center [222, 215] width 206 height 22
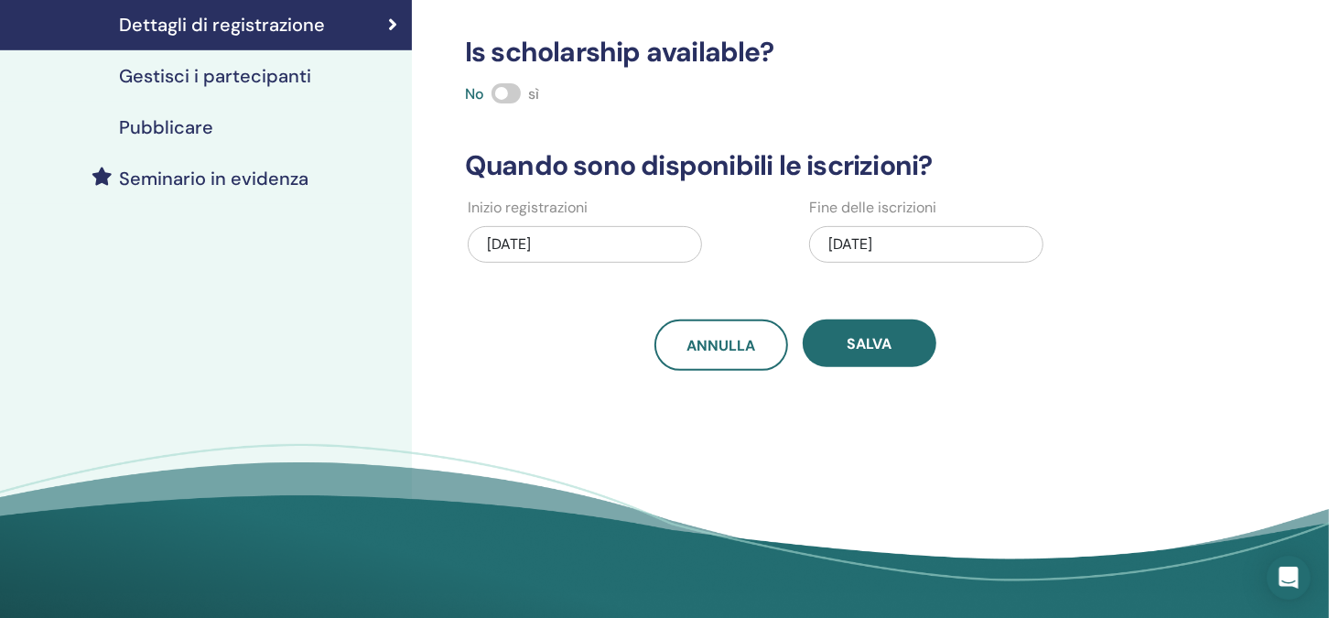
scroll to position [182, 0]
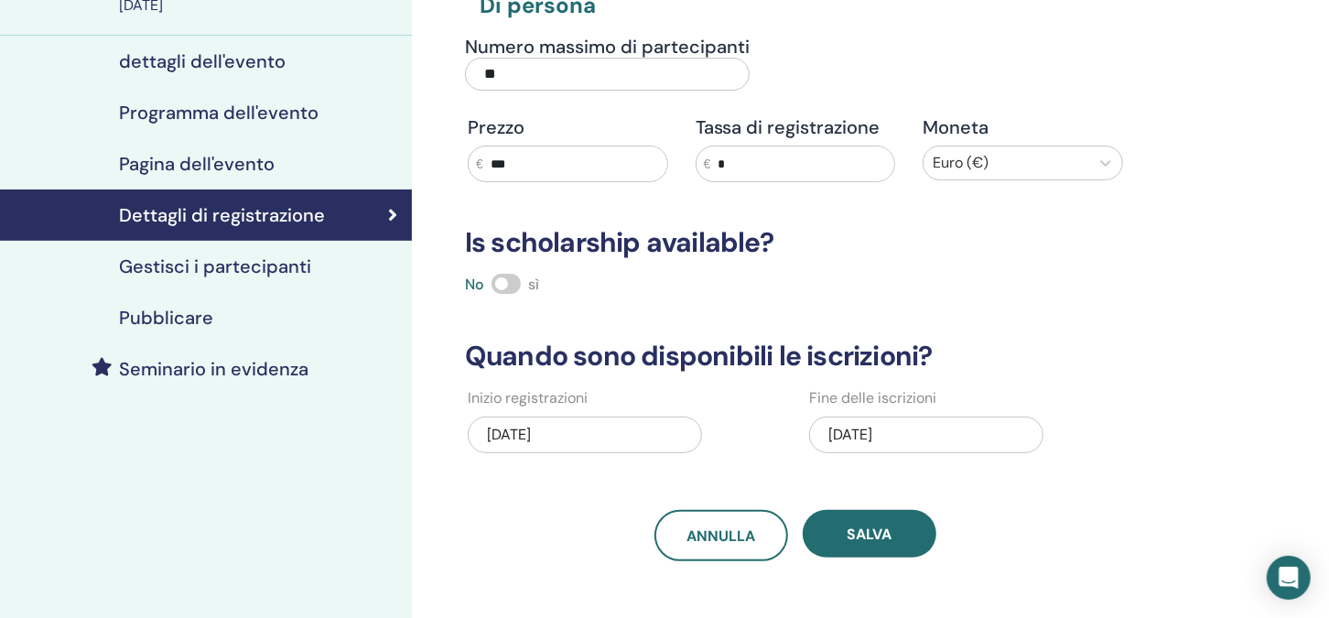
click at [277, 264] on h4 "Gestisci i partecipanti" at bounding box center [215, 266] width 192 height 22
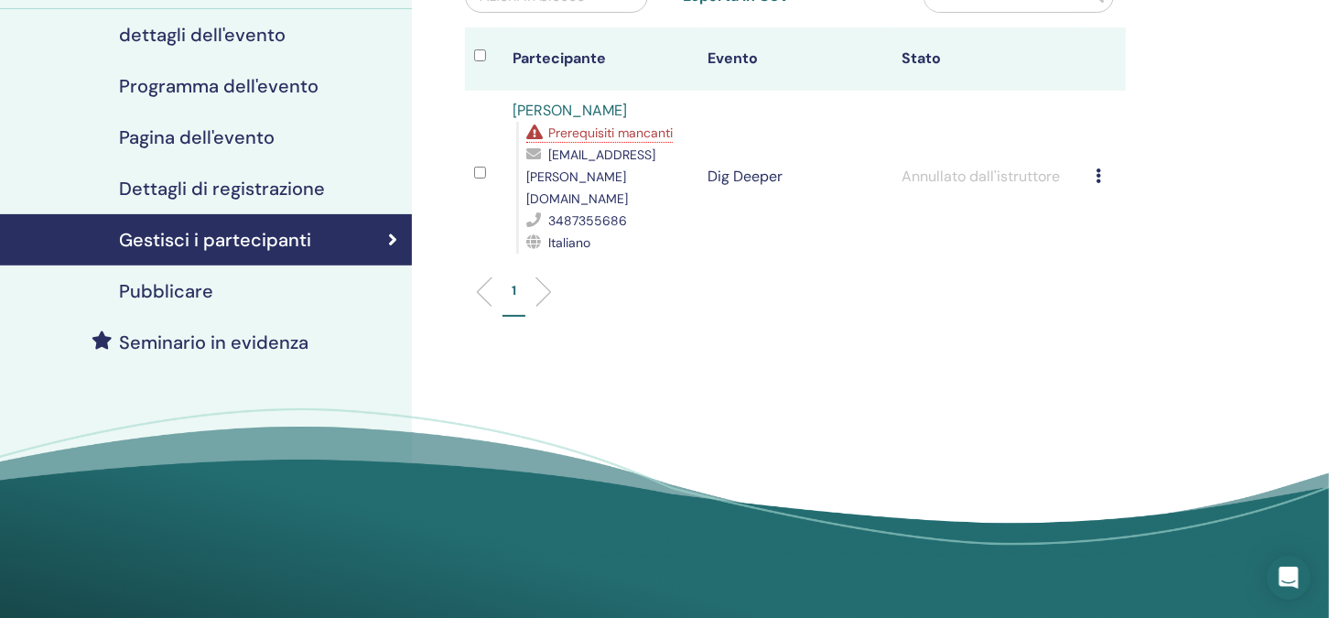
scroll to position [11, 0]
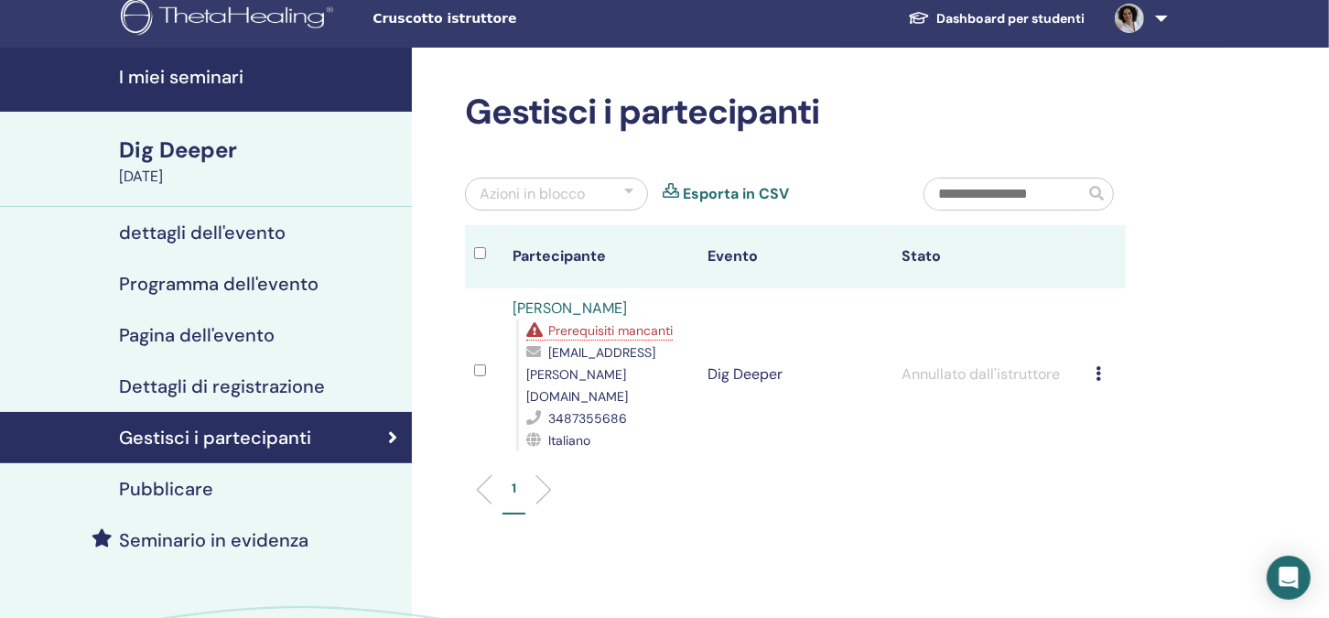
click at [187, 483] on h4 "Pubblicare" at bounding box center [166, 489] width 94 height 22
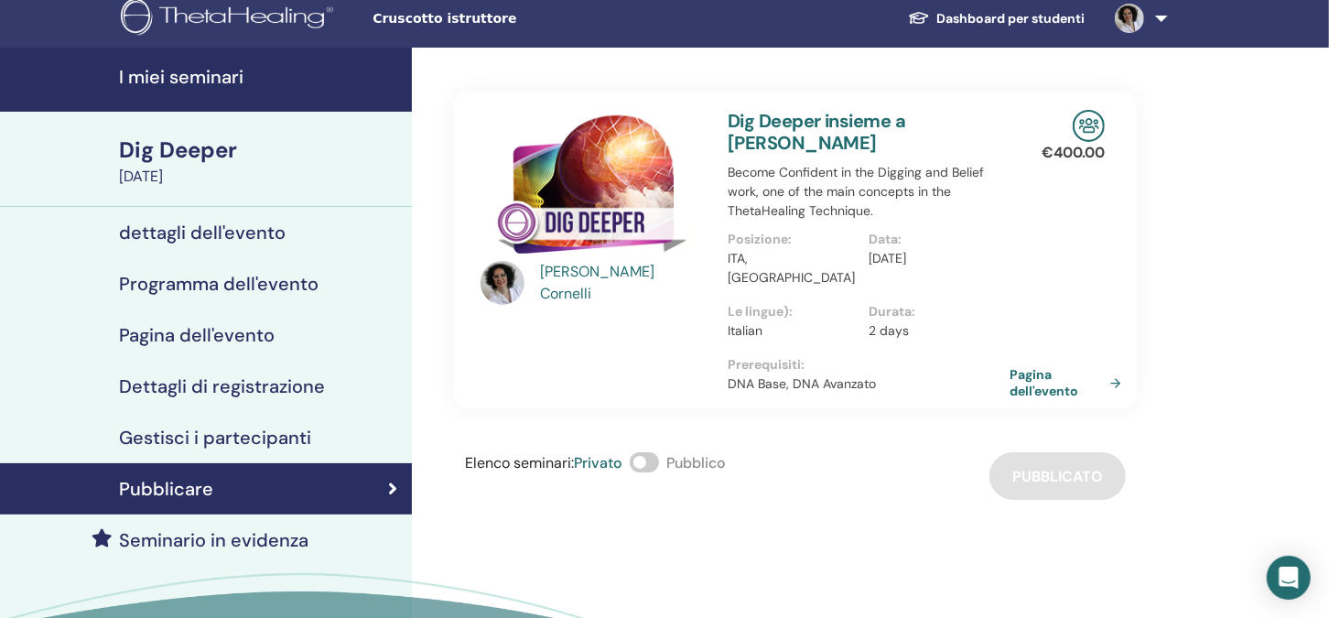
click at [173, 149] on div "Dig Deeper" at bounding box center [260, 150] width 282 height 31
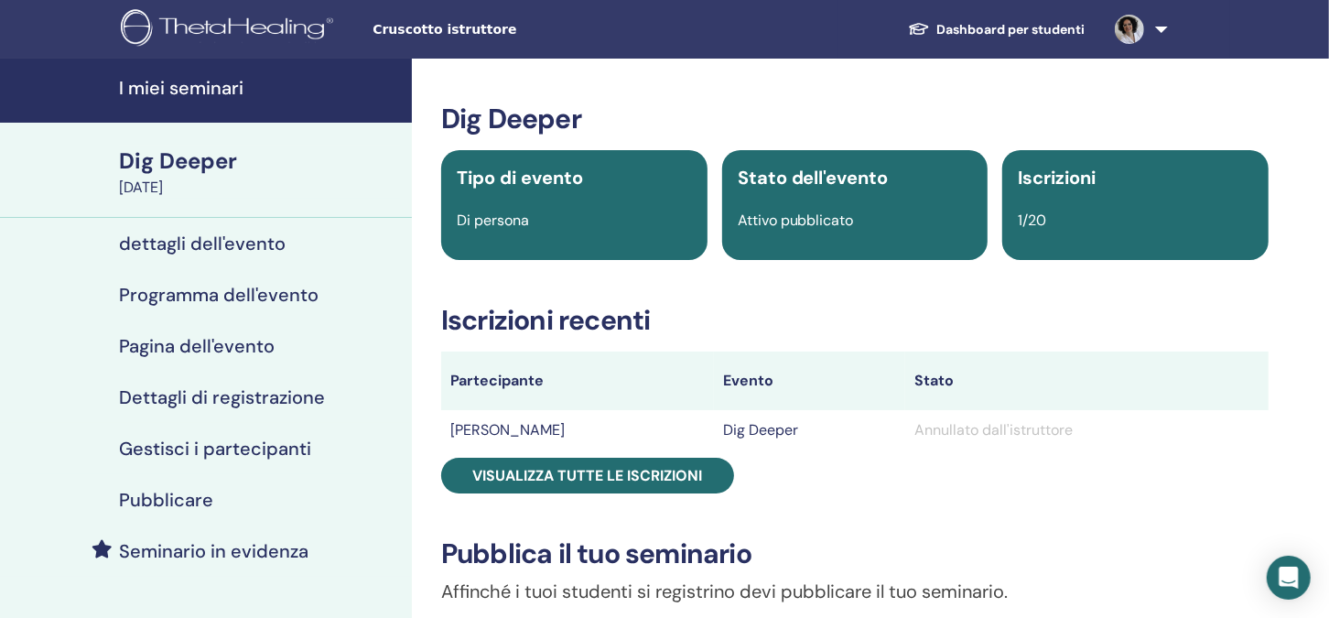
click at [184, 92] on h4 "I miei seminari" at bounding box center [260, 88] width 282 height 22
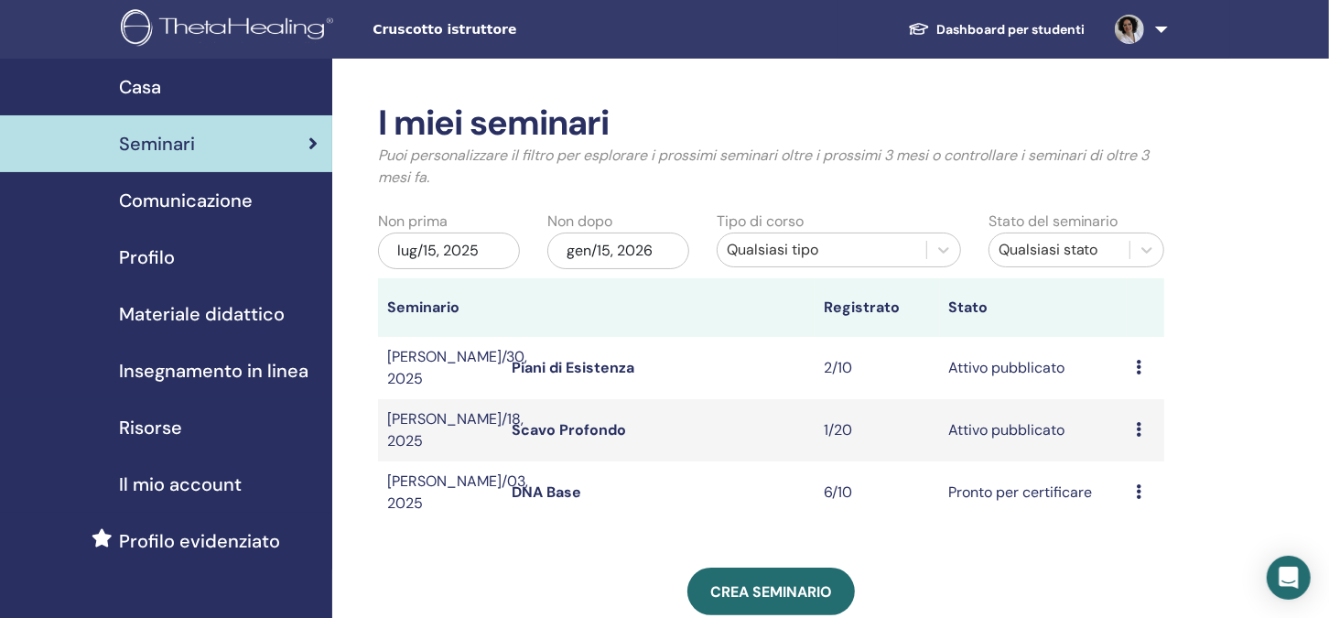
click at [548, 365] on link "Piani di Esistenza" at bounding box center [573, 367] width 123 height 19
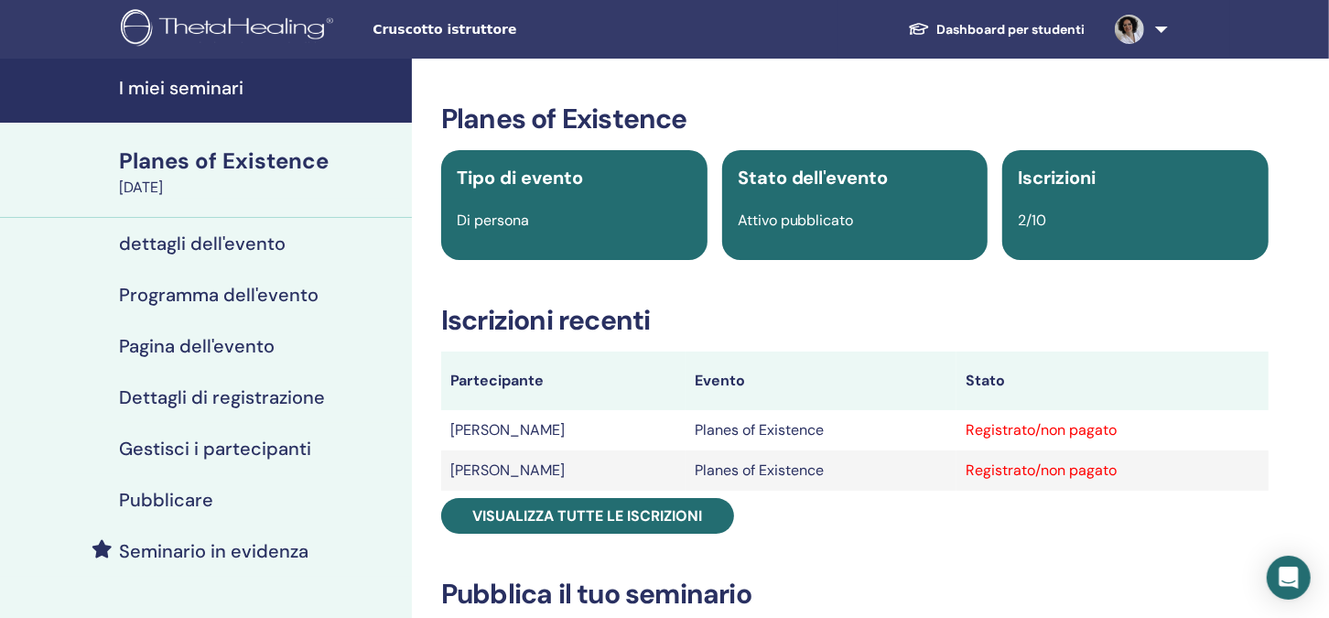
click at [189, 154] on div "Planes of Existence" at bounding box center [260, 161] width 282 height 31
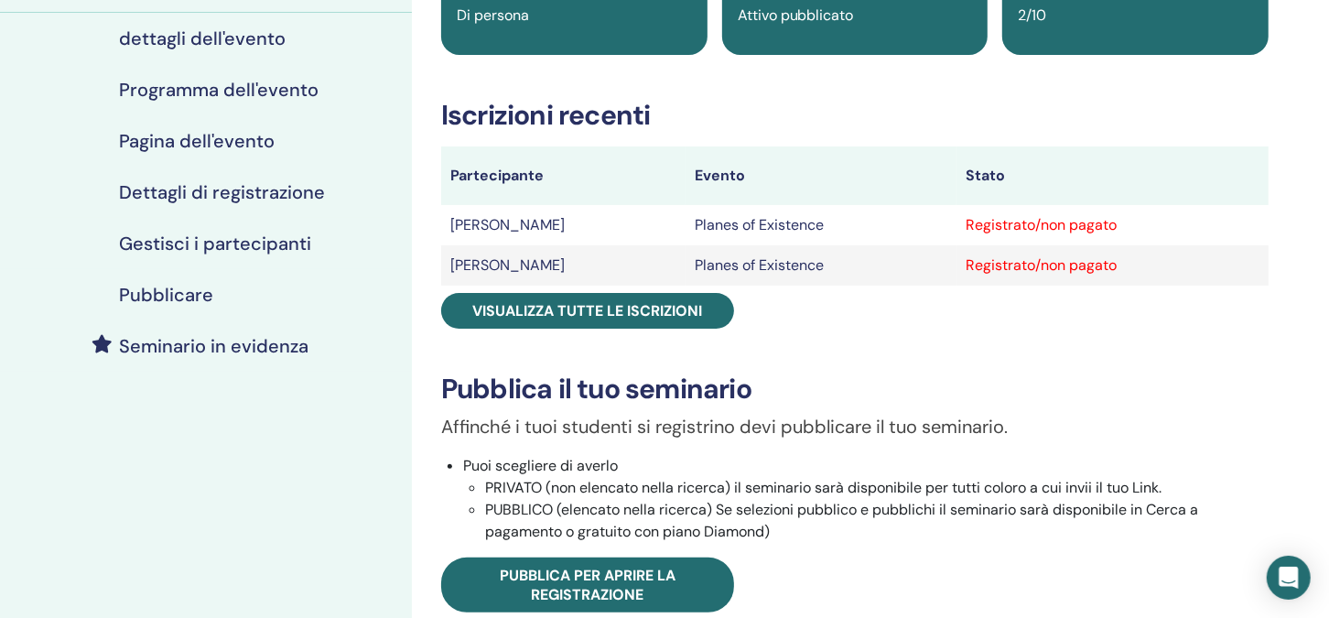
scroll to position [182, 0]
